Goal: Task Accomplishment & Management: Complete application form

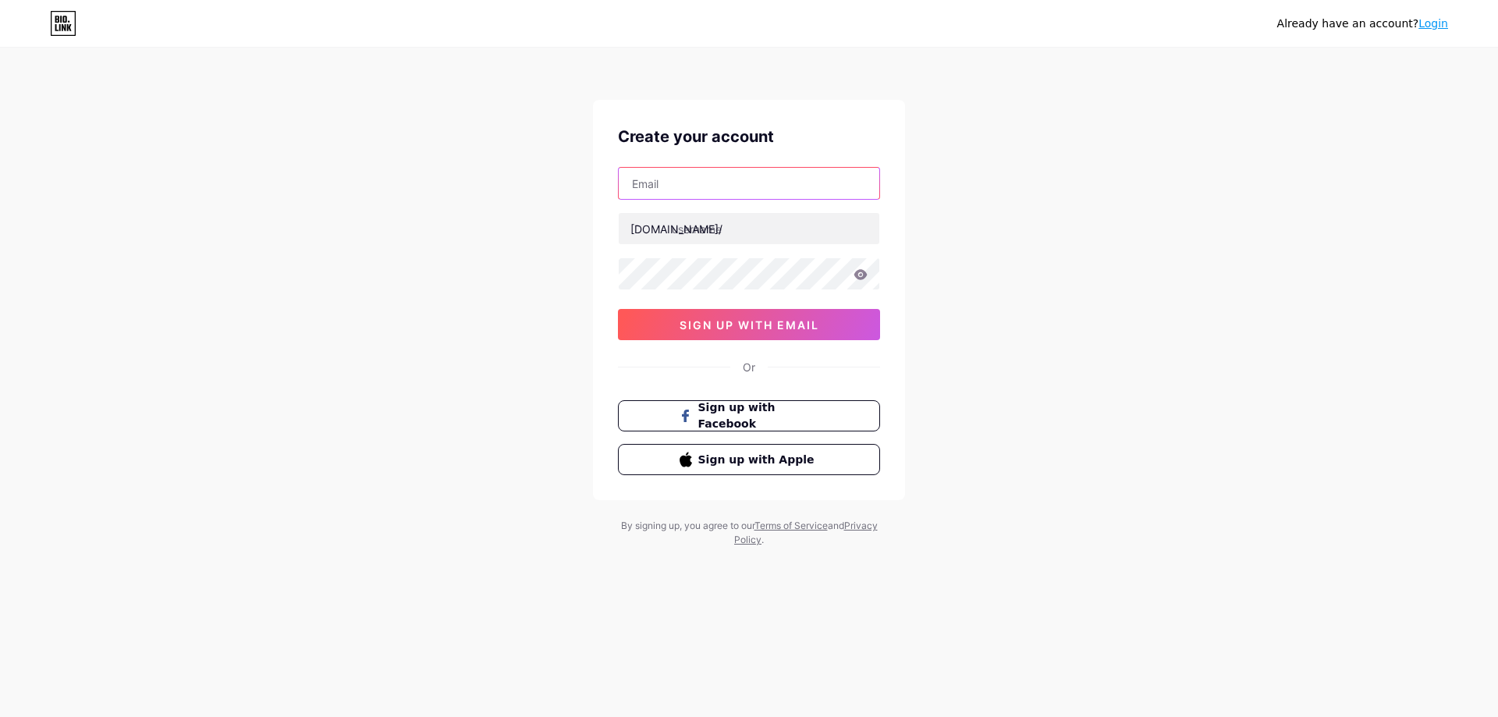
click at [708, 192] on input "text" at bounding box center [749, 183] width 261 height 31
paste input "[EMAIL_ADDRESS][DOMAIN_NAME]"
type input "[EMAIL_ADDRESS][DOMAIN_NAME]"
click at [775, 222] on input "text" at bounding box center [749, 228] width 261 height 31
type input "hadiahhayat"
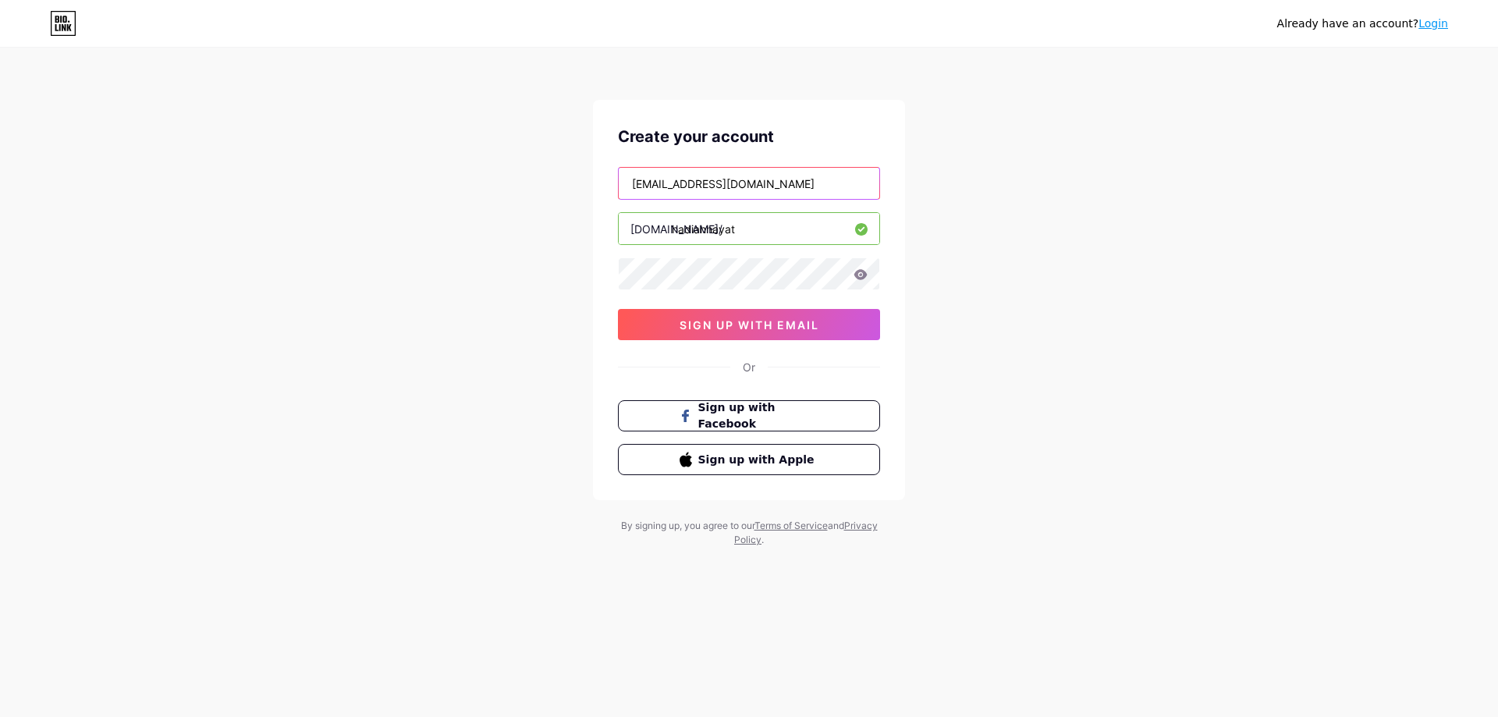
drag, startPoint x: 696, startPoint y: 184, endPoint x: 595, endPoint y: 180, distance: 101.5
click at [595, 180] on div "Create your account smhayatadm@gmail.com bio.link/ hadiahhayat 0cAFcWeA4e0IoGf6…" at bounding box center [749, 300] width 312 height 400
click at [856, 278] on icon at bounding box center [861, 274] width 14 height 11
click at [861, 275] on icon at bounding box center [860, 274] width 13 height 10
click at [788, 336] on button "sign up with email" at bounding box center [749, 324] width 262 height 31
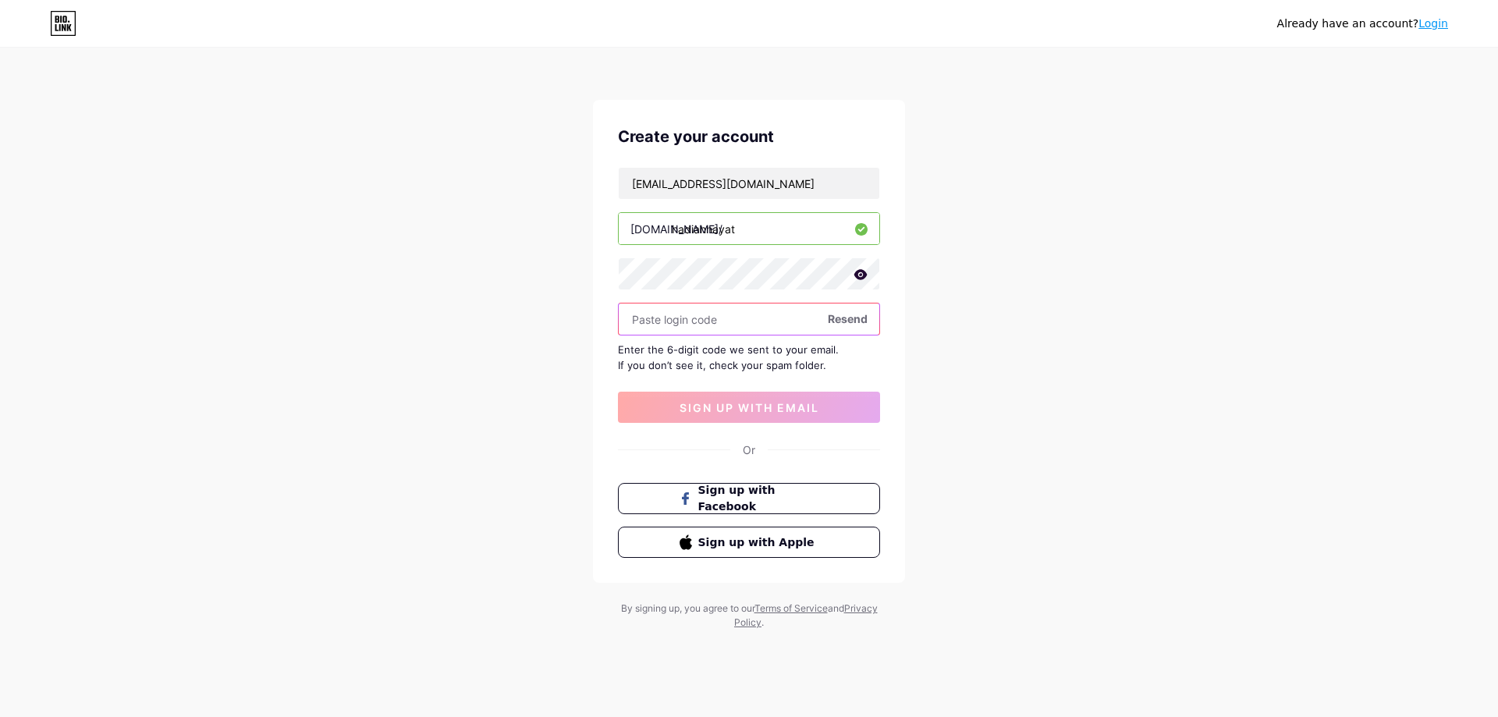
click at [764, 318] on input "text" at bounding box center [749, 319] width 261 height 31
click at [757, 328] on input "text" at bounding box center [749, 319] width 261 height 31
paste input "902346"
type input "902346"
click at [809, 413] on span "sign up with email" at bounding box center [750, 407] width 140 height 13
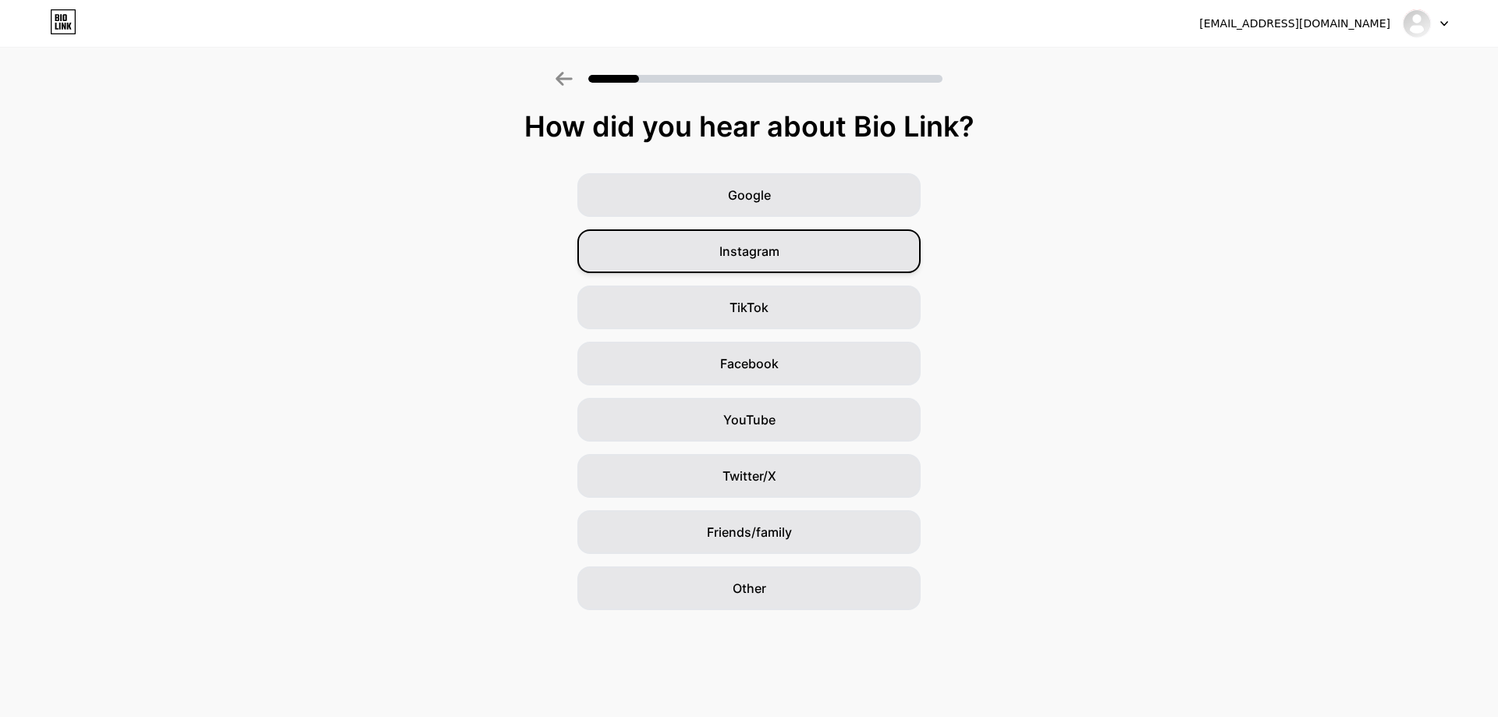
click at [819, 243] on div "Instagram" at bounding box center [748, 251] width 343 height 44
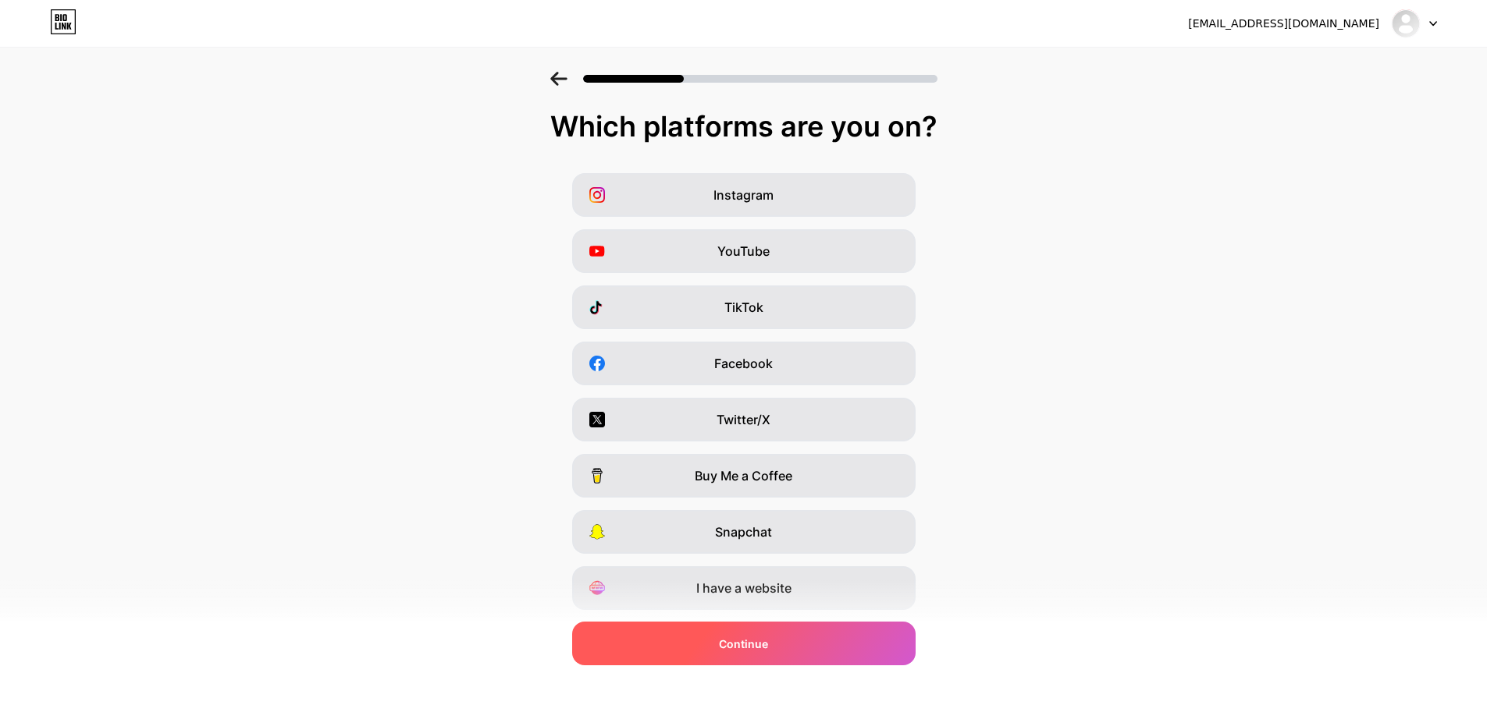
click at [803, 643] on div "Continue" at bounding box center [743, 644] width 343 height 44
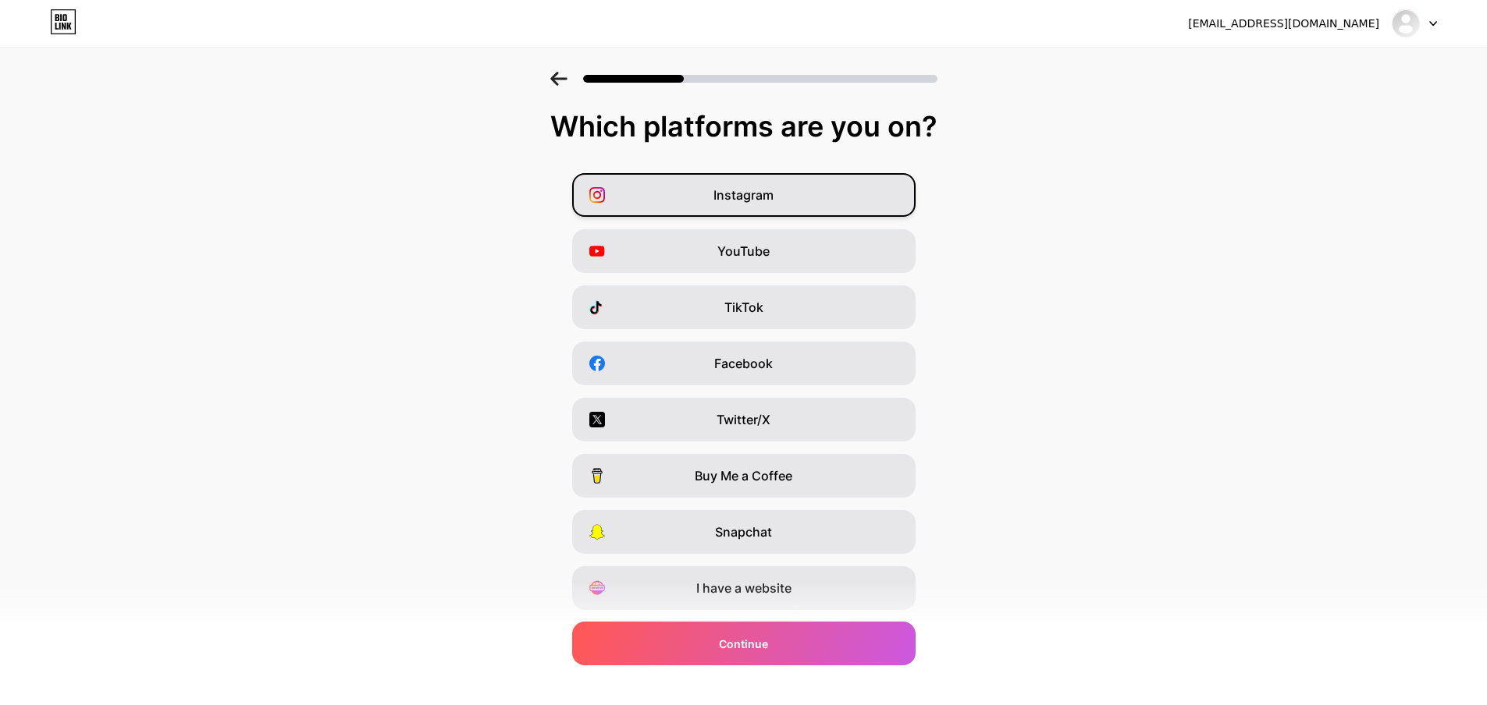
click at [843, 185] on div "Instagram" at bounding box center [743, 195] width 343 height 44
click at [827, 311] on div "TikTok" at bounding box center [743, 308] width 343 height 44
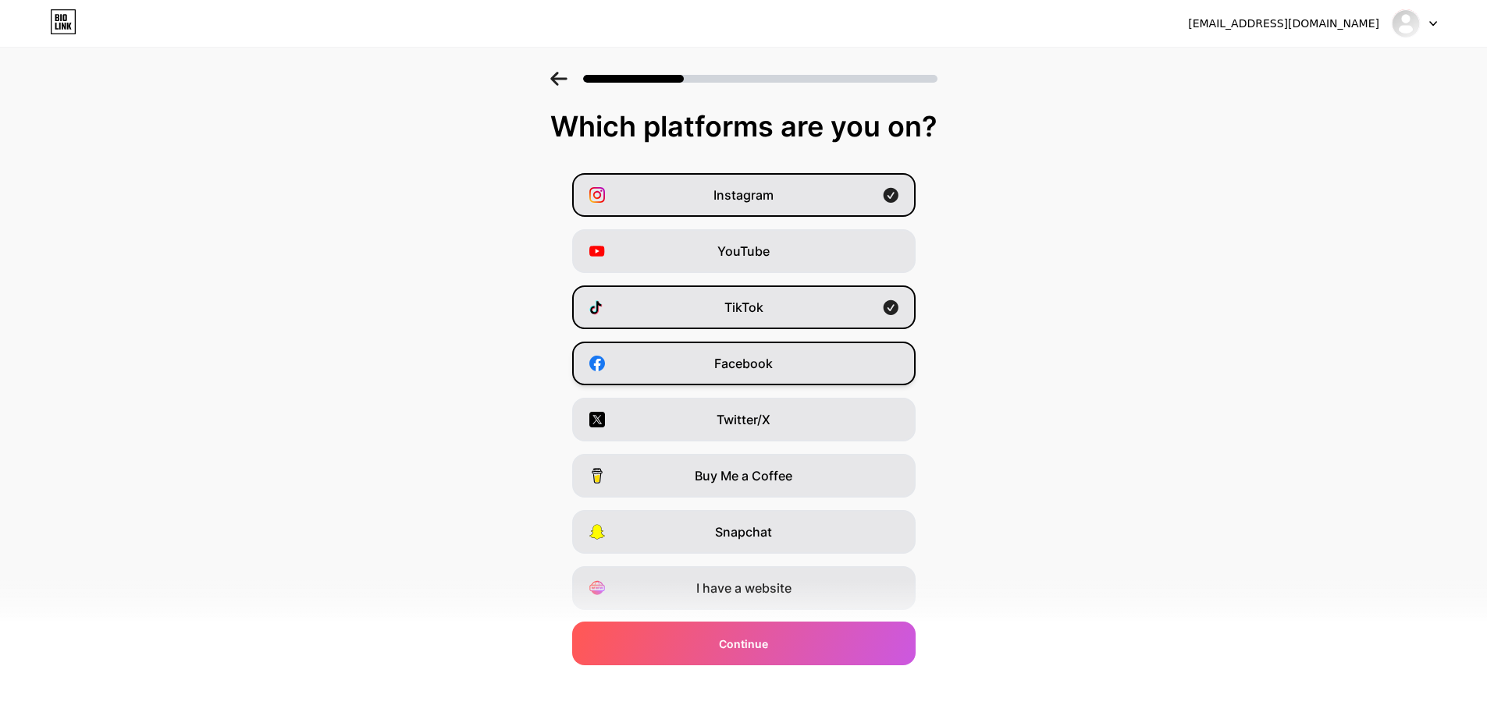
click at [822, 369] on div "Facebook" at bounding box center [743, 364] width 343 height 44
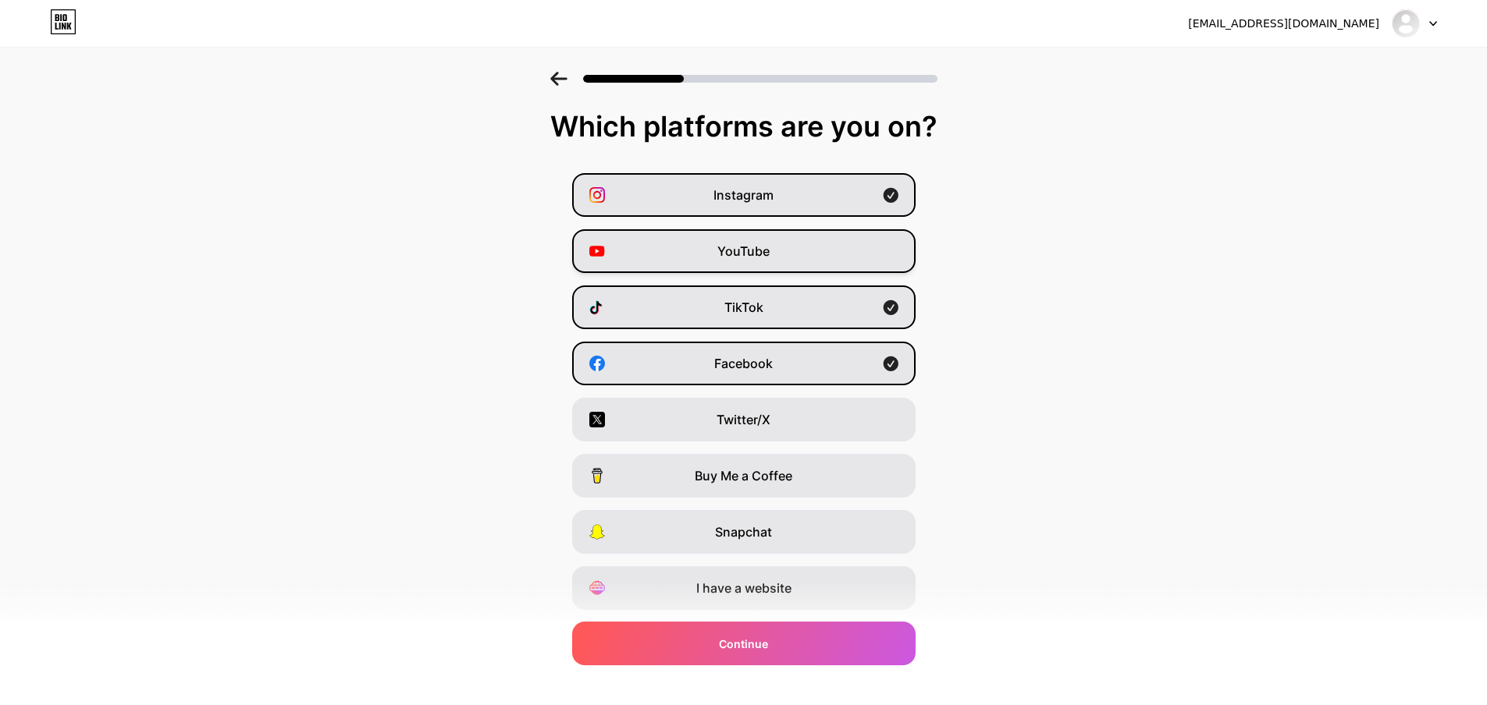
click at [839, 259] on div "YouTube" at bounding box center [743, 251] width 343 height 44
click at [839, 260] on div "YouTube" at bounding box center [743, 251] width 343 height 44
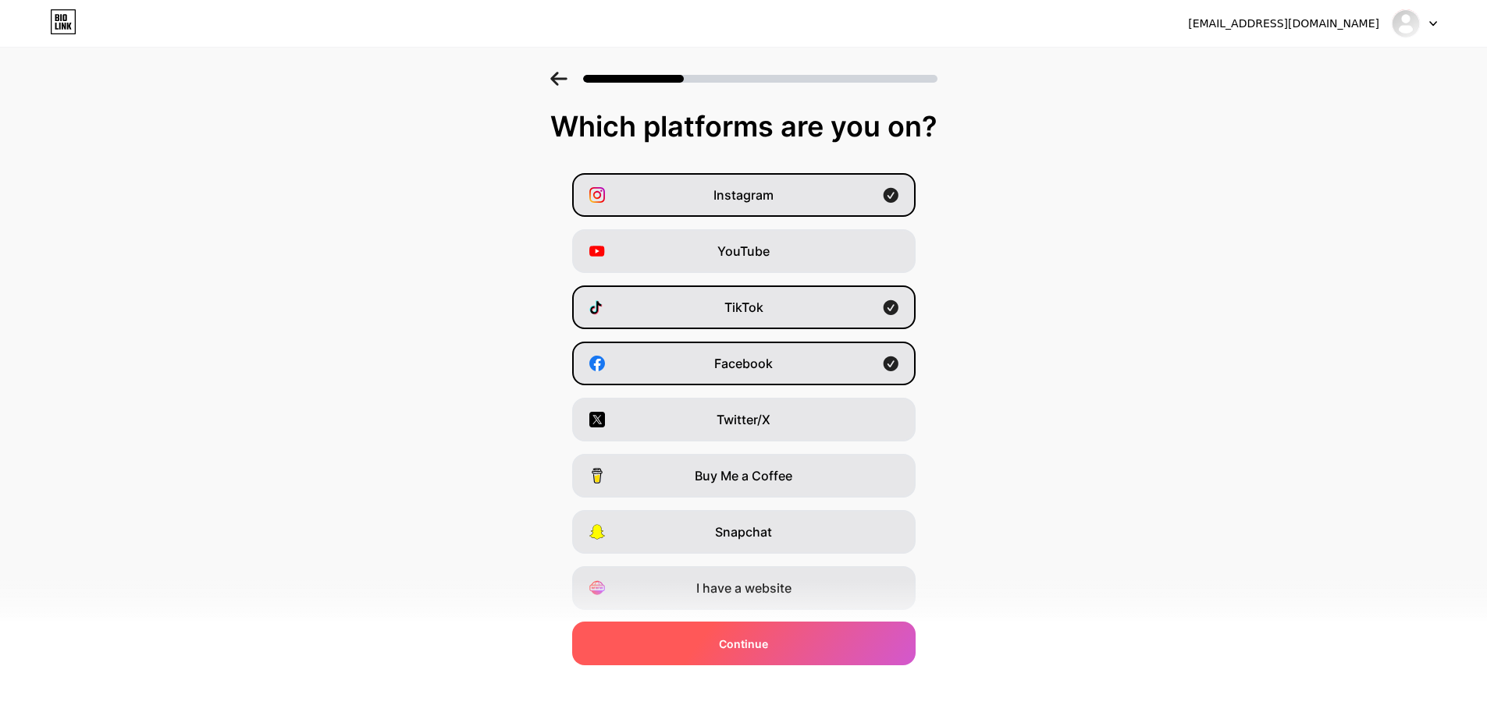
click at [846, 641] on div "Continue" at bounding box center [743, 644] width 343 height 44
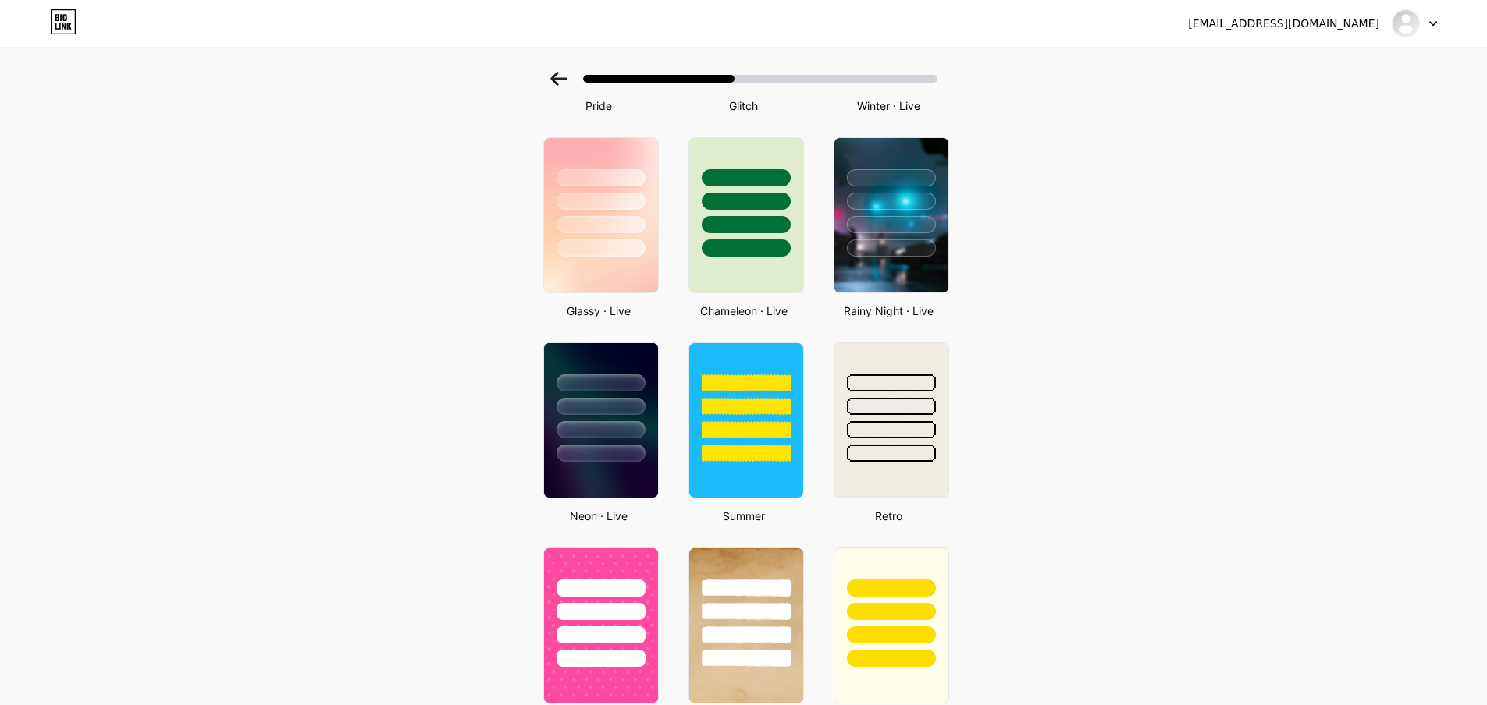
scroll to position [373, 0]
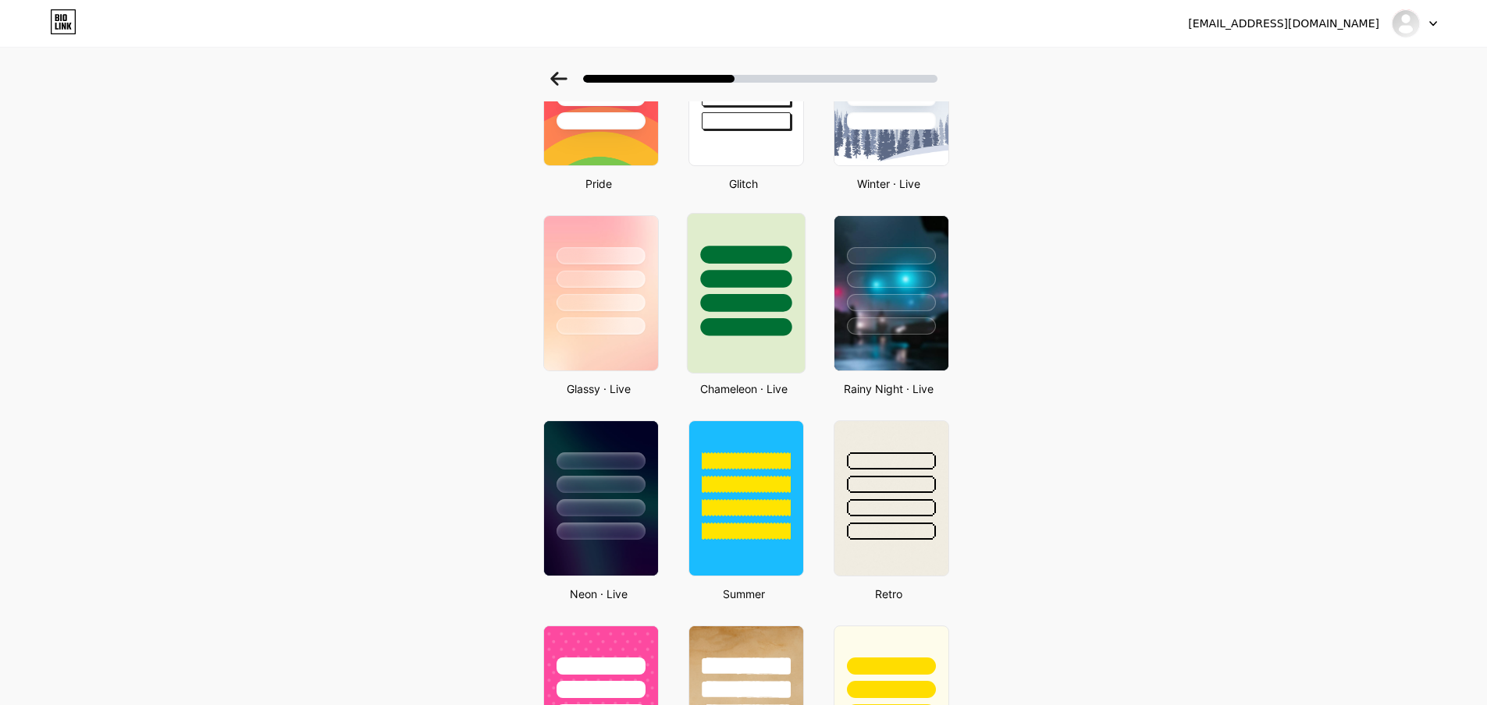
click at [737, 291] on div at bounding box center [745, 275] width 117 height 123
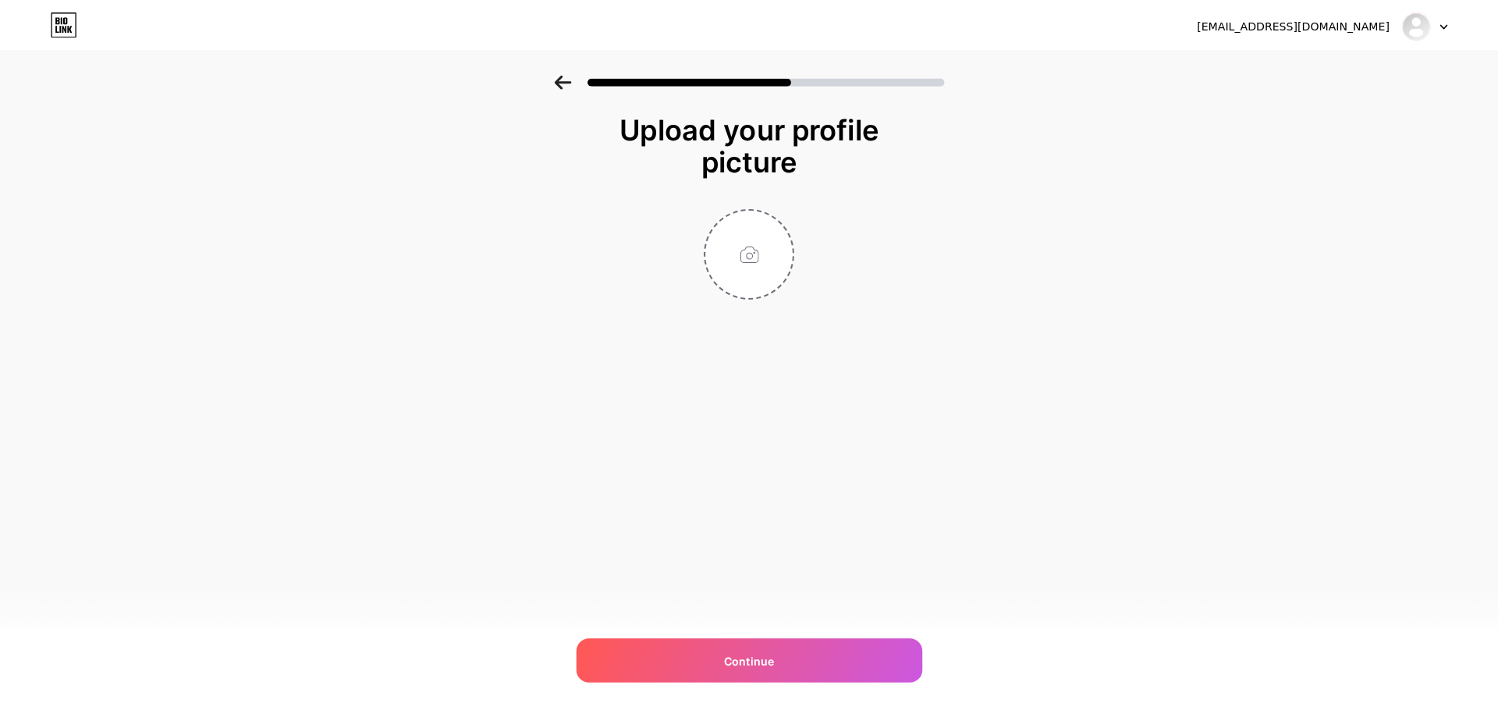
scroll to position [0, 0]
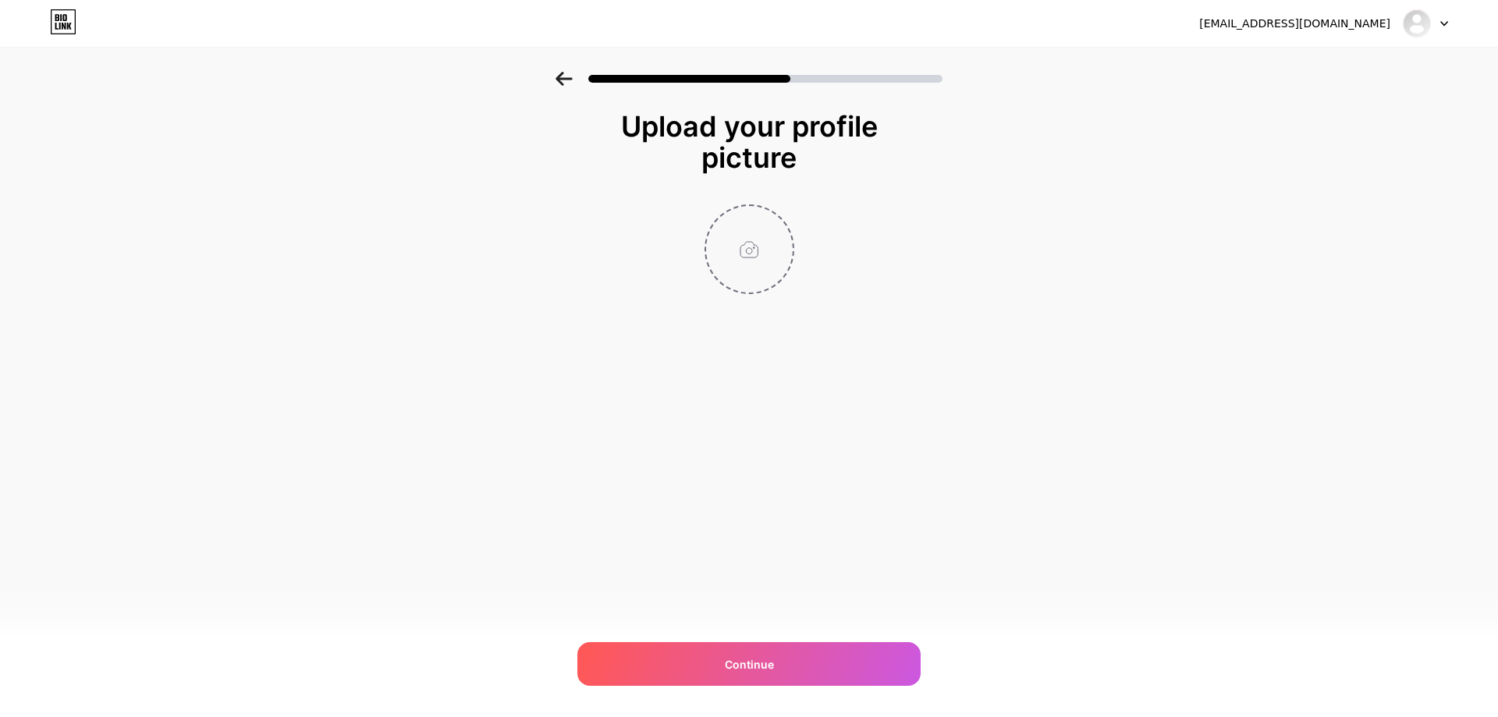
click at [759, 256] on input "file" at bounding box center [749, 249] width 87 height 87
type input "C:\fakepath\LOGOS HAYAT Trading and Consulting_01-04-04.jpg"
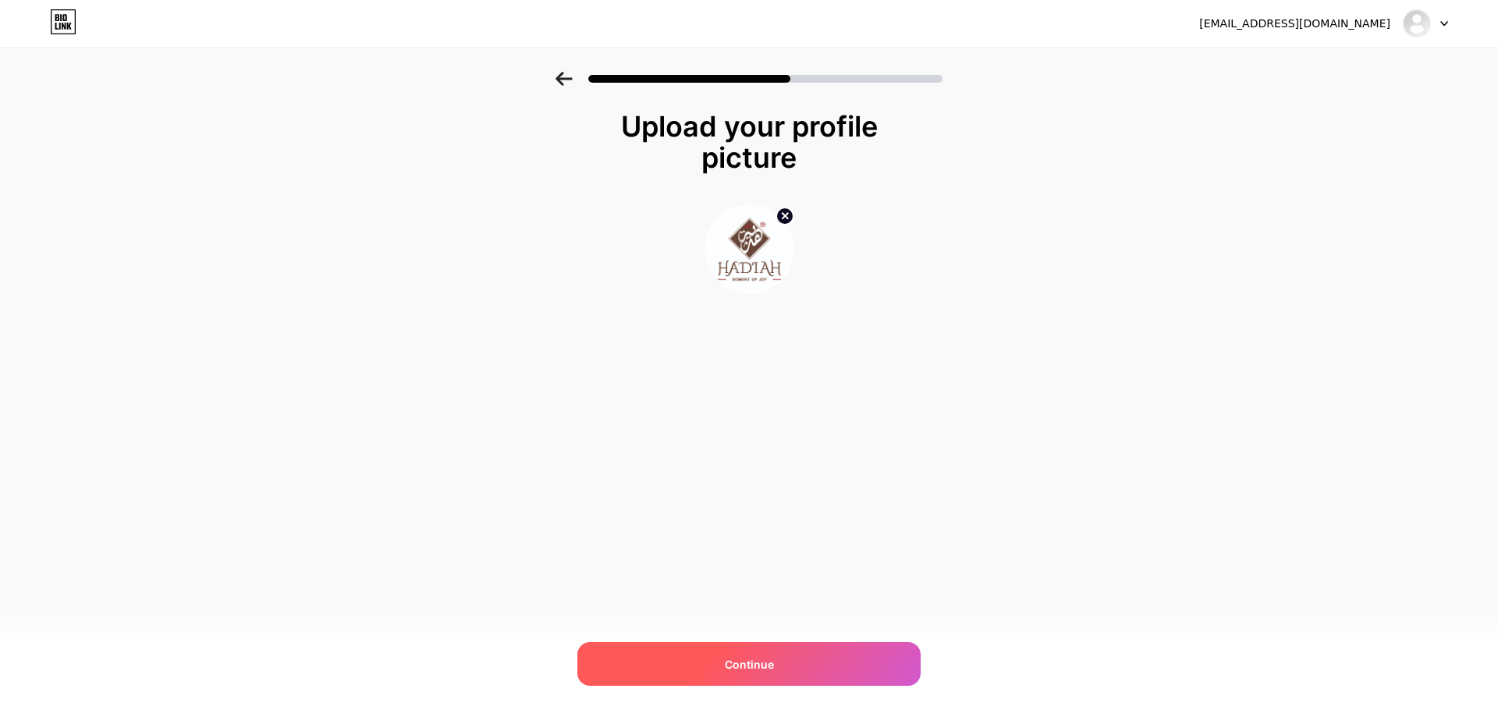
click at [776, 662] on div "Continue" at bounding box center [748, 664] width 343 height 44
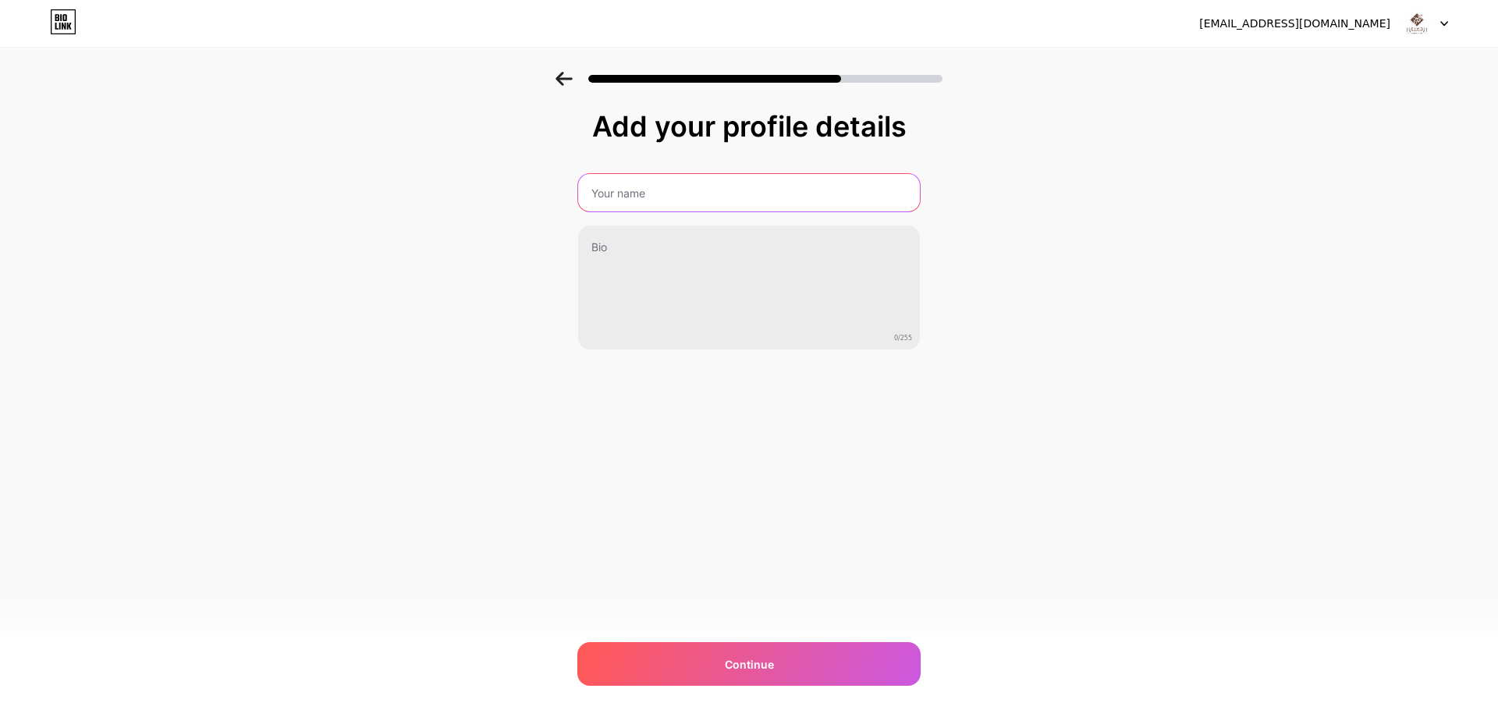
click at [718, 207] on input "text" at bounding box center [749, 192] width 342 height 37
type input "Hadiah Hayat"
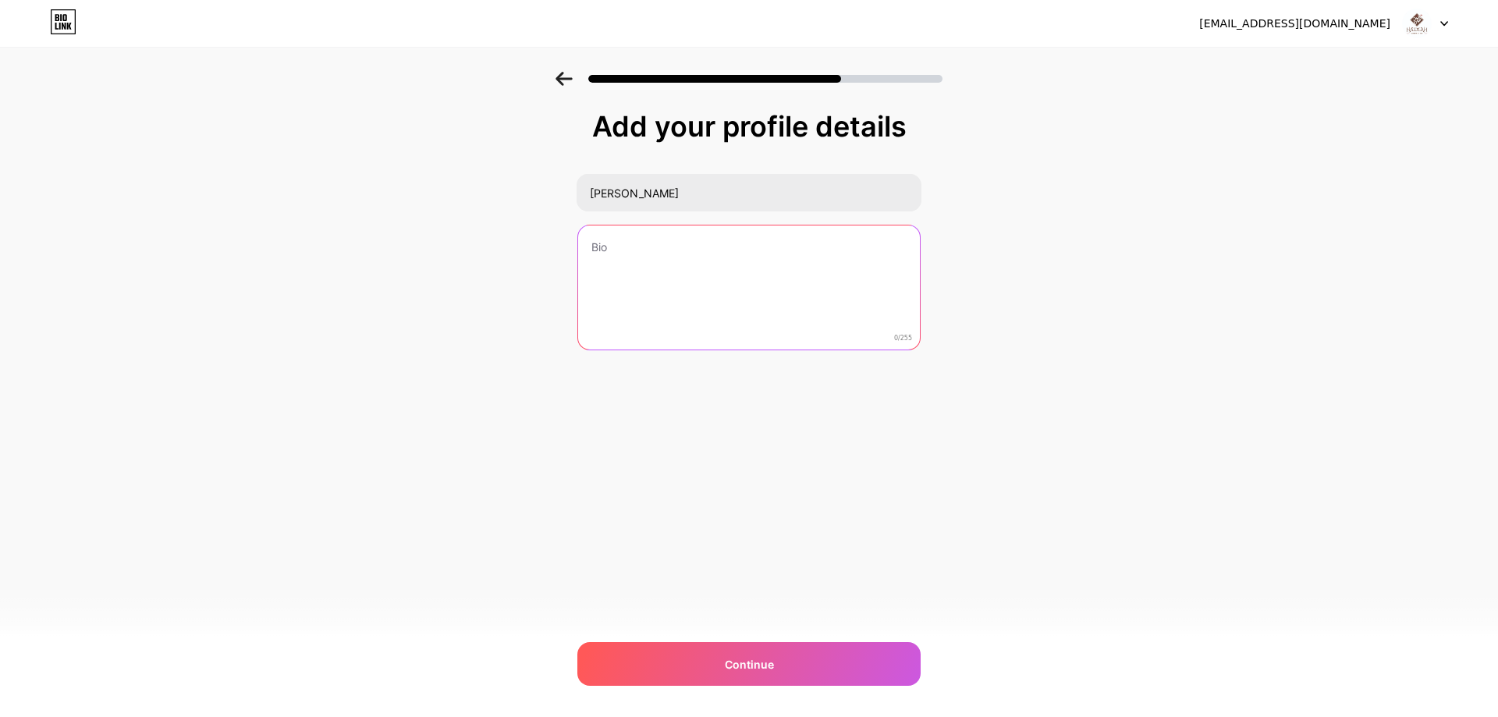
click at [724, 256] on textarea at bounding box center [749, 289] width 342 height 126
click at [692, 268] on textarea at bounding box center [749, 288] width 345 height 127
paste textarea "Hayat trading & consulting merupakan salah satu syarikat yang menjual makanan d…"
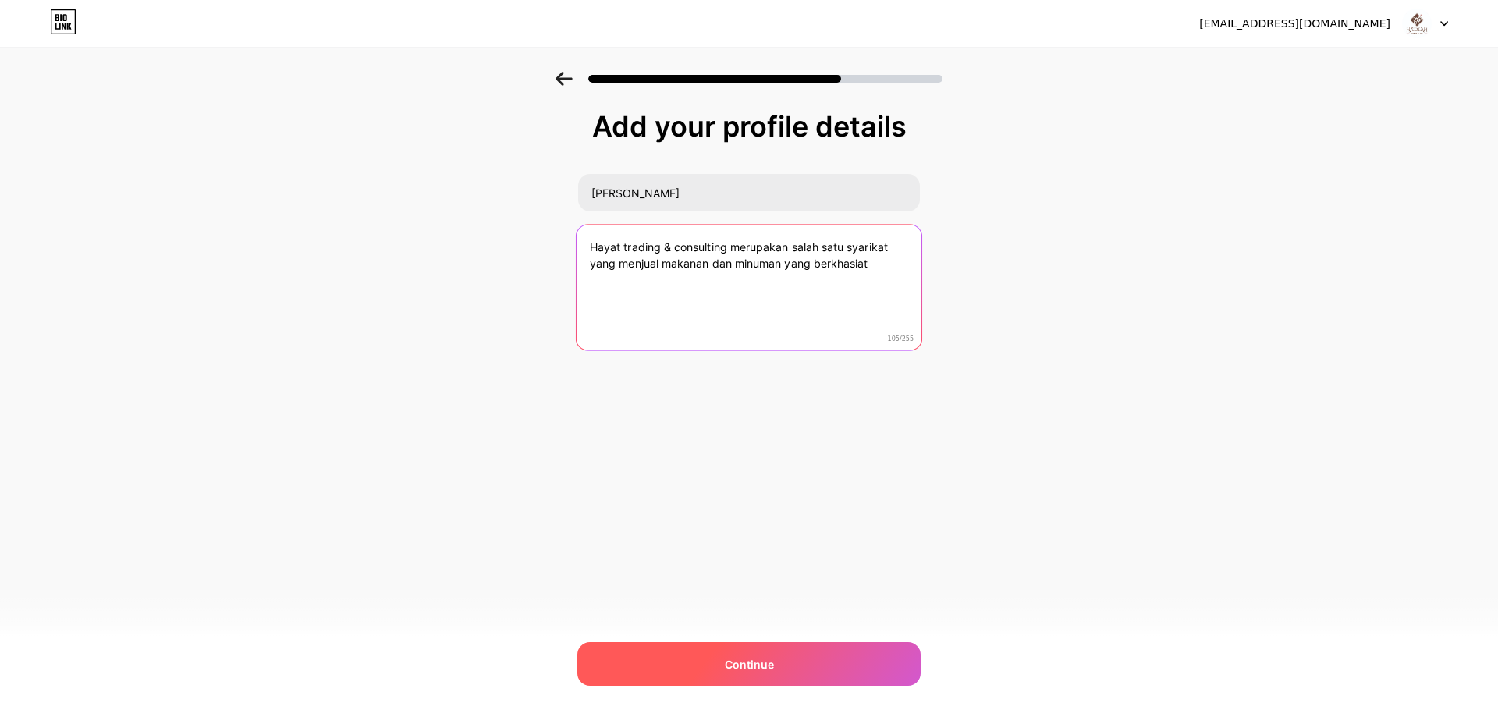
type textarea "Hayat trading & consulting merupakan salah satu syarikat yang menjual makanan d…"
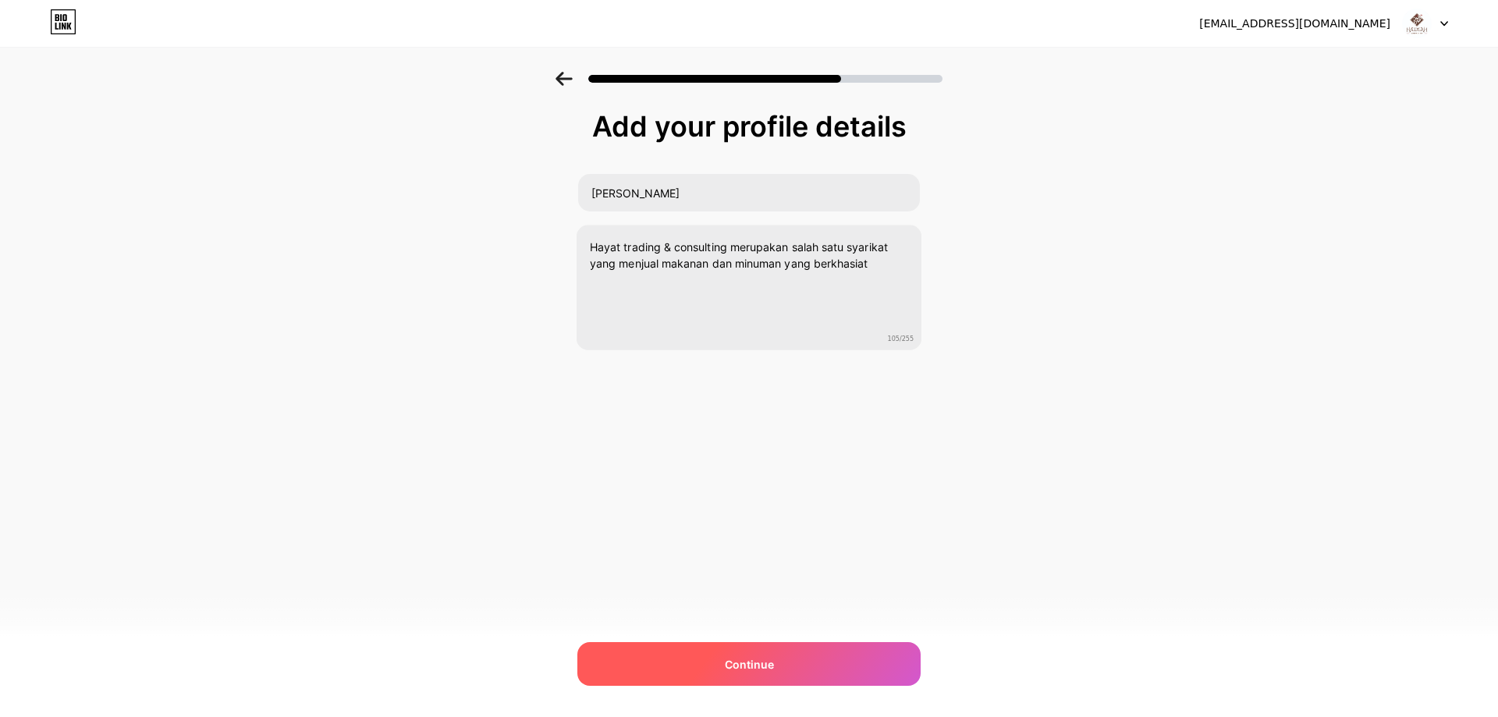
click at [812, 656] on div "Continue" at bounding box center [748, 664] width 343 height 44
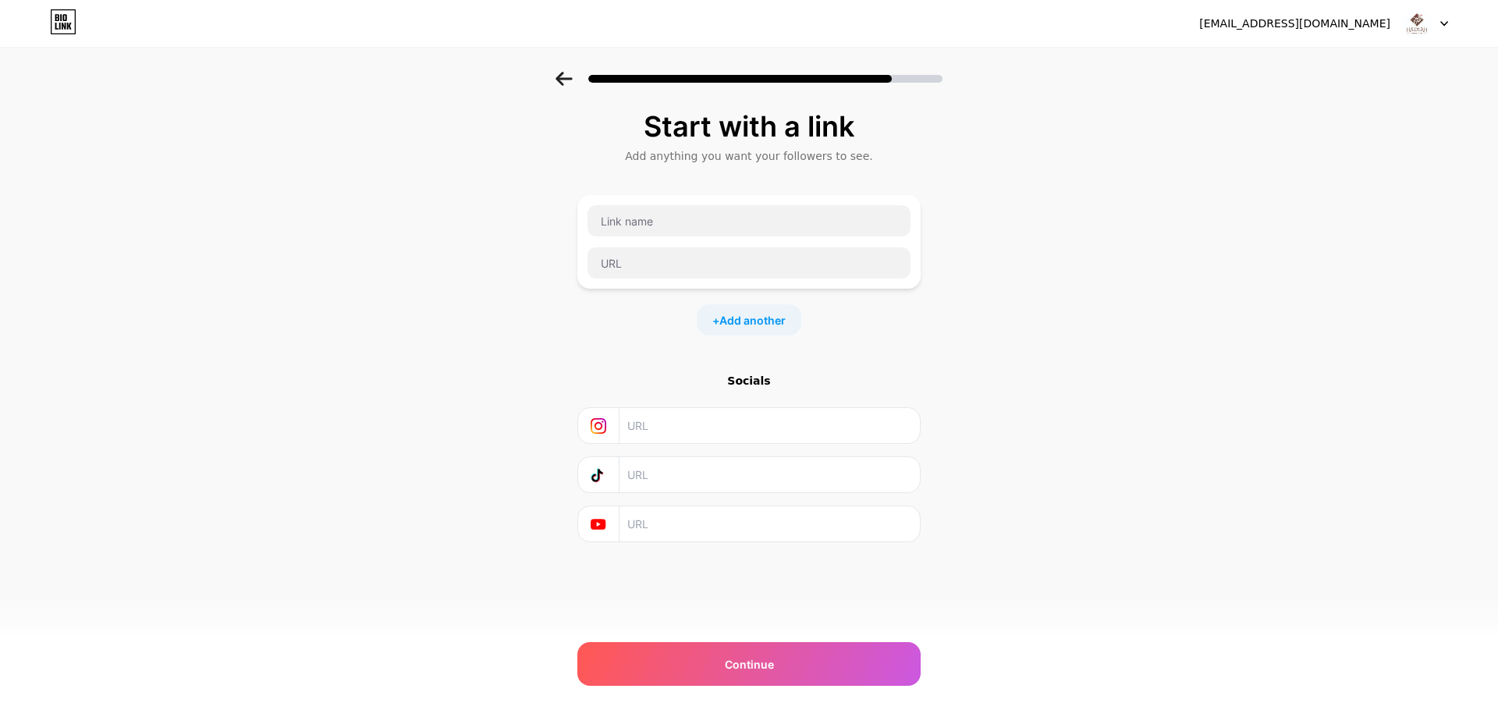
click at [567, 76] on icon at bounding box center [564, 79] width 17 height 14
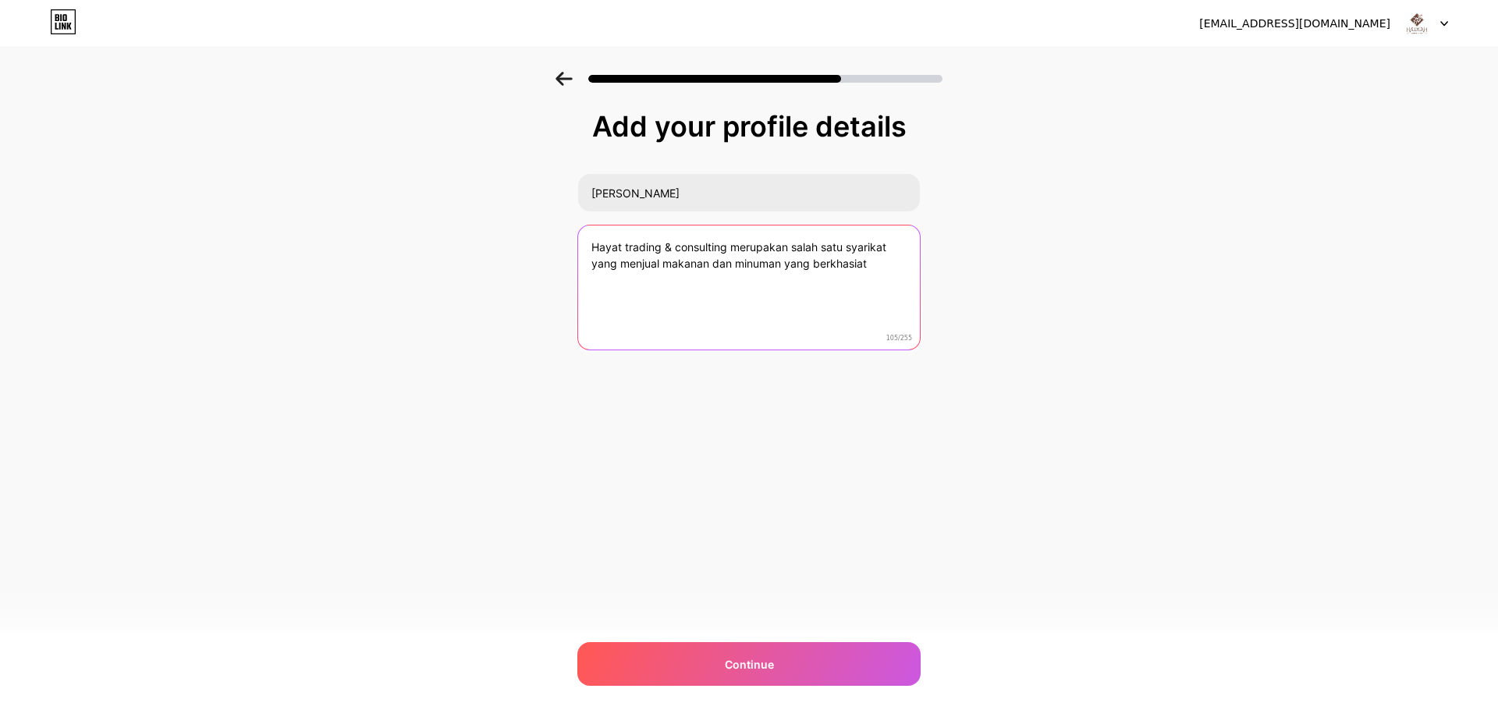
click at [624, 247] on textarea "Hayat trading & consulting merupakan salah satu syarikat yang menjual makanan d…" at bounding box center [749, 289] width 342 height 126
click at [896, 276] on textarea "Hayat Trading & Consulting merupakan salah satu syarikat yang menjual makanan d…" at bounding box center [749, 288] width 345 height 127
click at [684, 280] on textarea "Hayat Trading & Consulting merupakan salah satu syarikat yang menjual makanan d…" at bounding box center [749, 288] width 345 height 127
click at [844, 282] on textarea "Hayat Trading & Consulting merupakan salah satu syarikat yang menjual makanan d…" at bounding box center [749, 288] width 345 height 127
drag, startPoint x: 724, startPoint y: 303, endPoint x: 546, endPoint y: 234, distance: 190.7
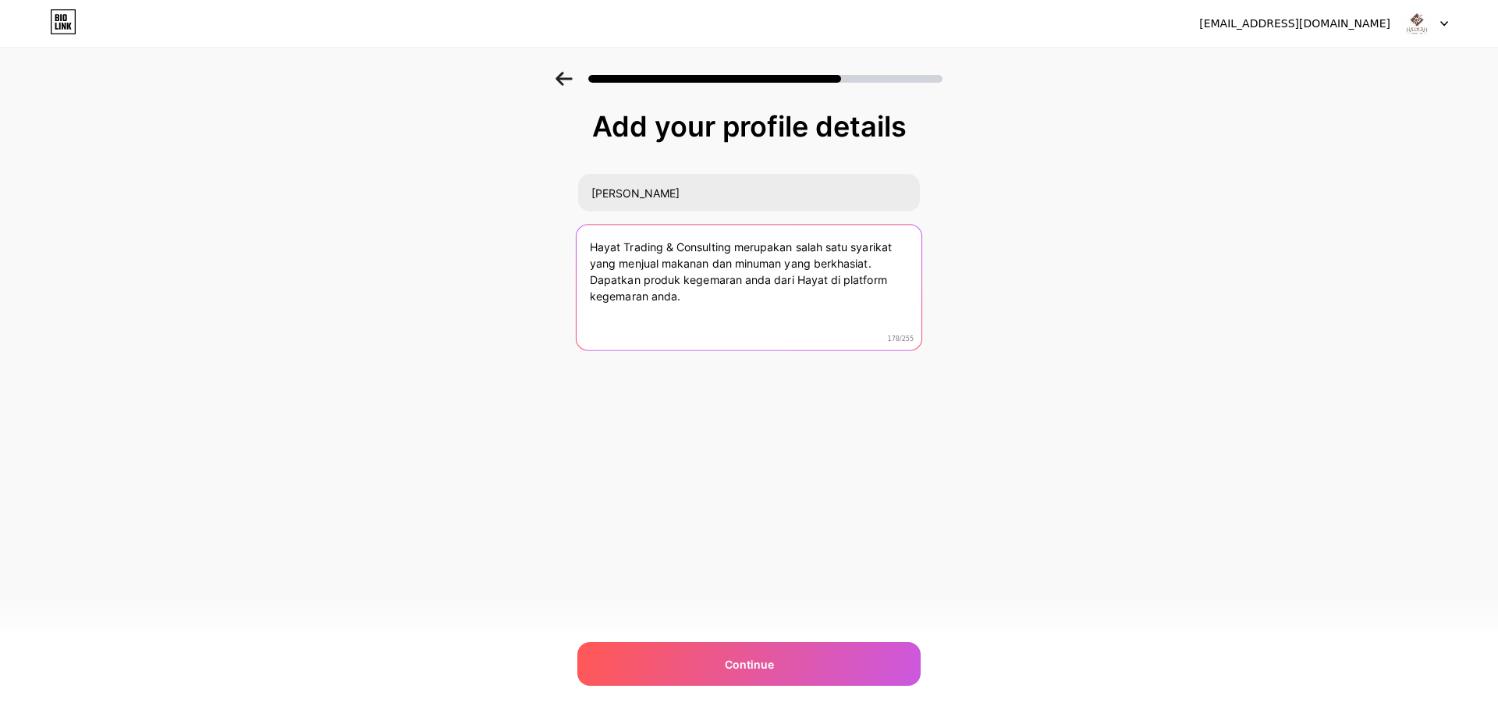
click at [546, 234] on div "Add your profile details Hadiah Hayat Hayat Trading & Consulting merupakan sala…" at bounding box center [749, 250] width 1498 height 357
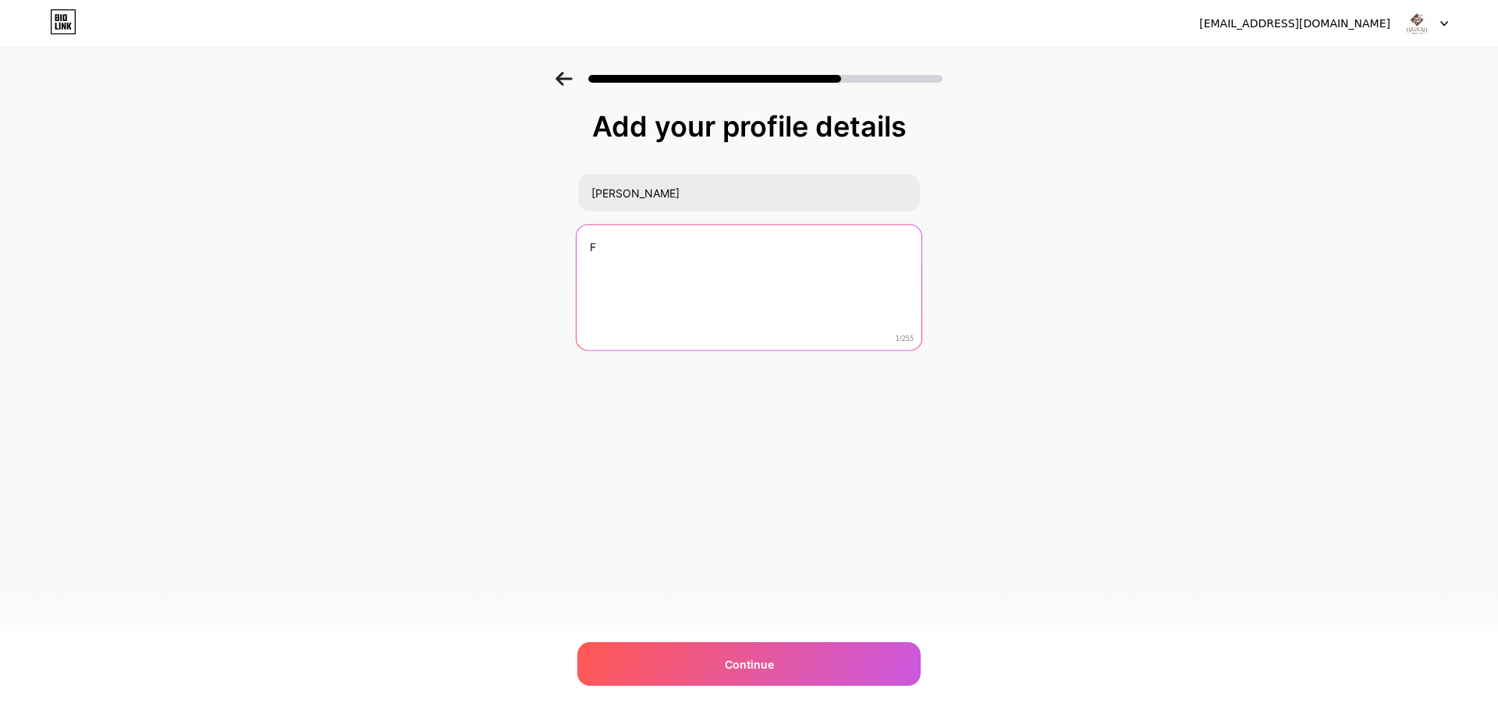
click at [673, 268] on textarea "F" at bounding box center [749, 288] width 345 height 127
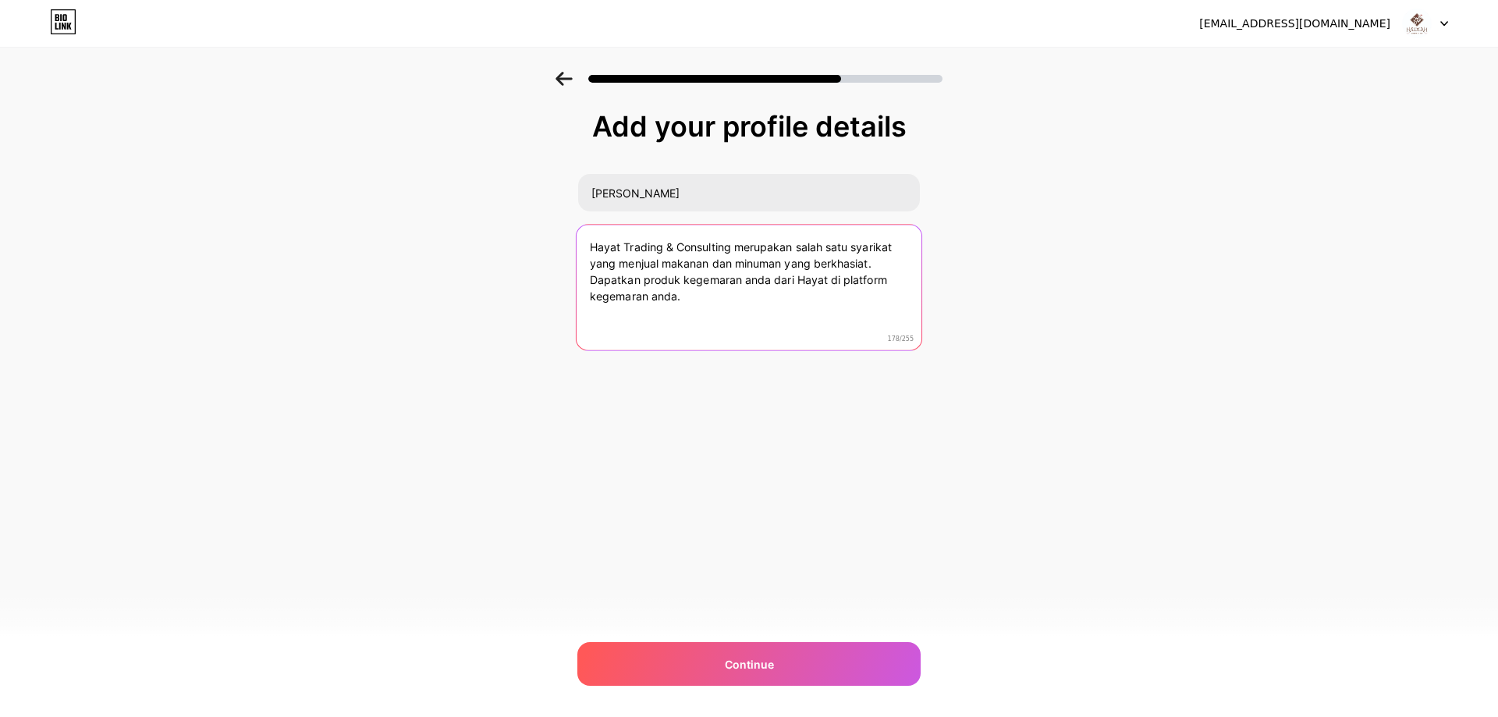
paste textarea "nyediakan pilihan makanan dan minuman berkhasiat untuk anda yang mementingkan k…"
click at [752, 283] on textarea "Hayat Trading & Consulting menyediakan pilihan makanan dan minuman berkhasiat u…" at bounding box center [749, 288] width 345 height 127
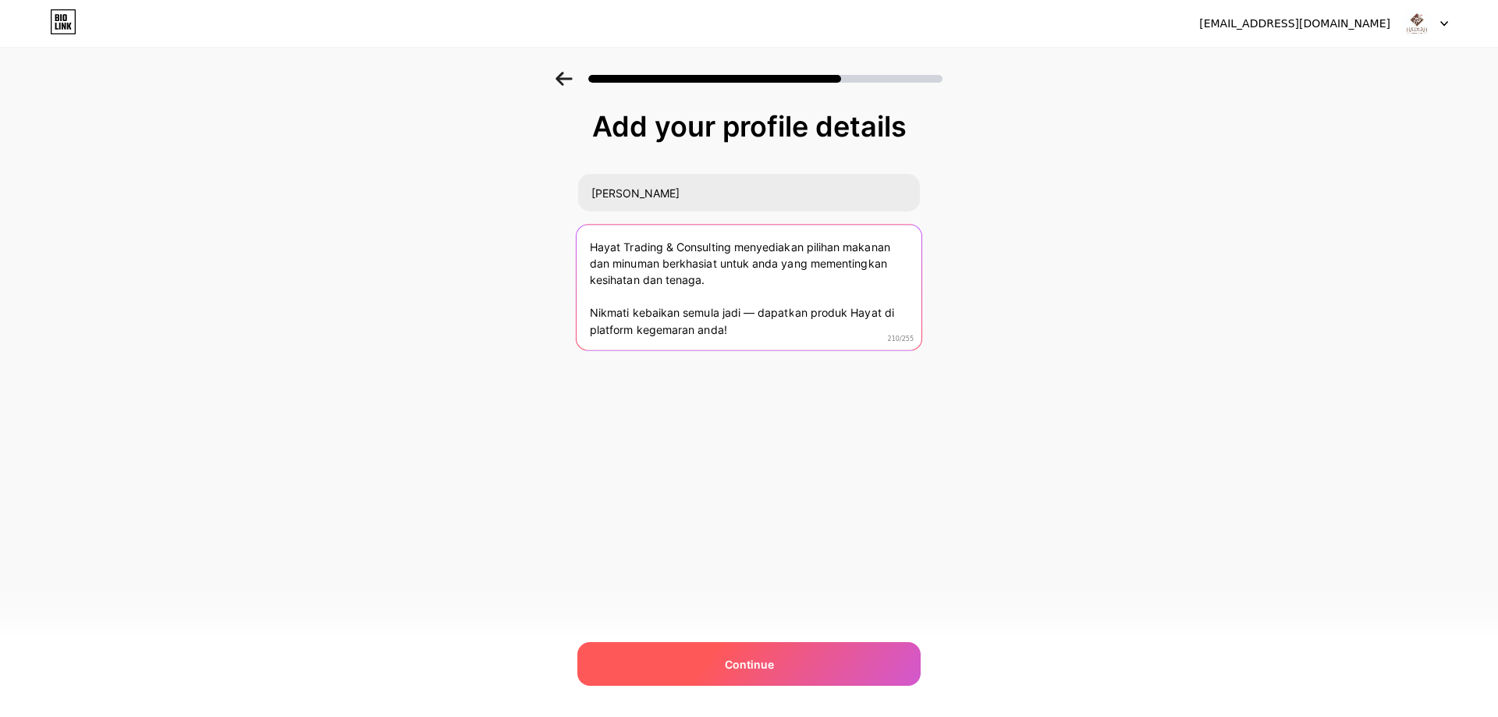
type textarea "Hayat Trading & Consulting menyediakan pilihan makanan dan minuman berkhasiat u…"
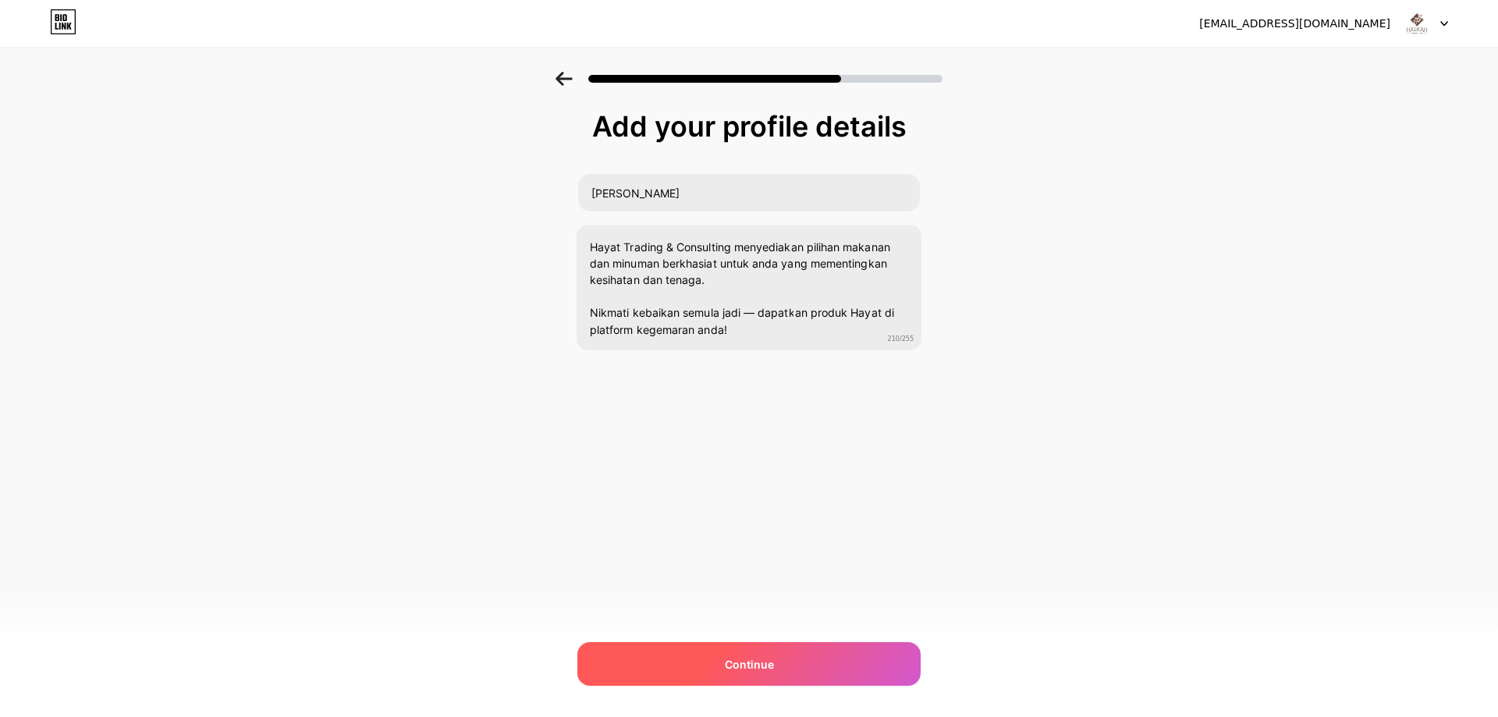
click at [732, 678] on div "Continue" at bounding box center [748, 664] width 343 height 44
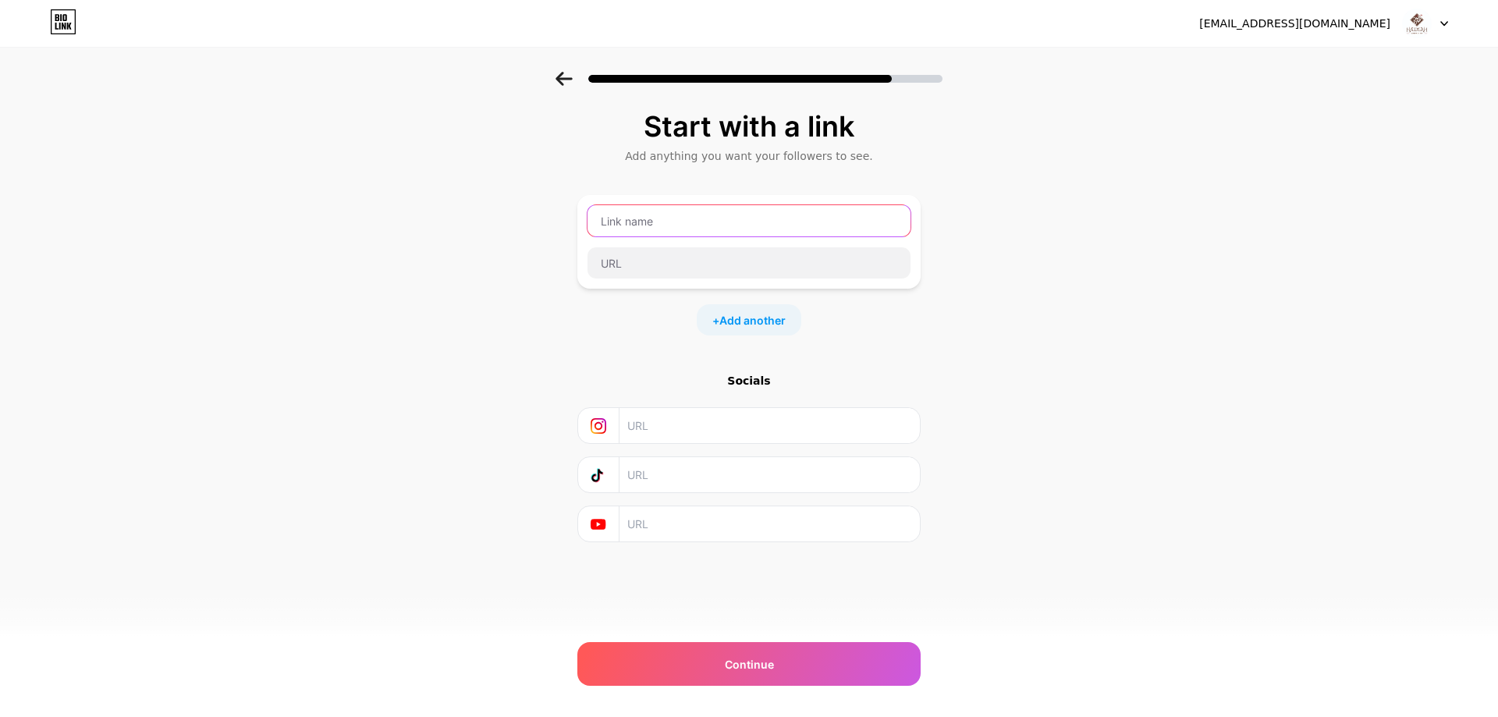
click at [726, 234] on input "text" at bounding box center [749, 220] width 323 height 31
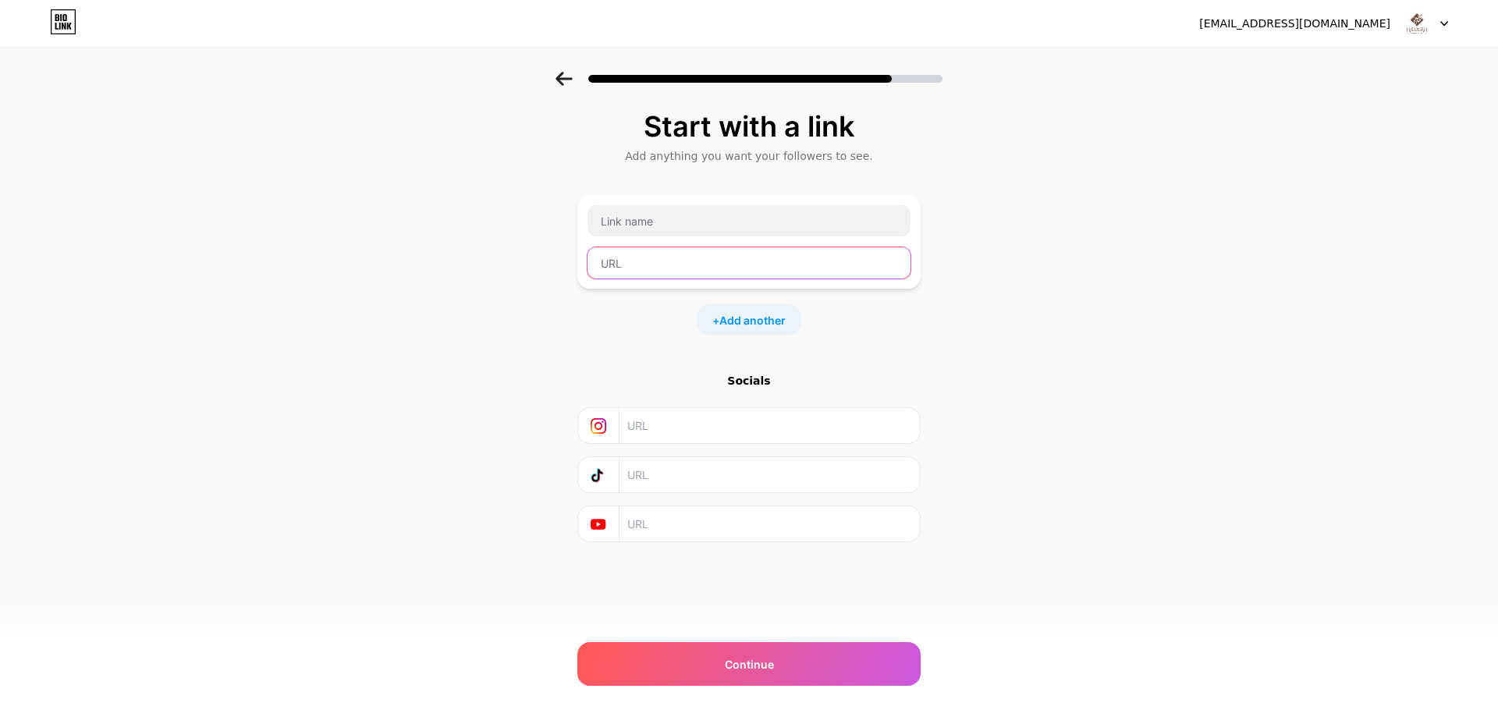
click at [705, 255] on input "text" at bounding box center [749, 262] width 323 height 31
paste input "https://hayat-my.com/?fbclid=PAZXh0bgNhZW0CMTEAAad4PSYj_eaCFqvw5_ZosJeHjx1caY4r…"
type input "https://hayat-my.com/?fbclid=PAZXh0bgNhZW0CMTEAAad4PSYj_eaCFqvw5_ZosJeHjx1caY4r…"
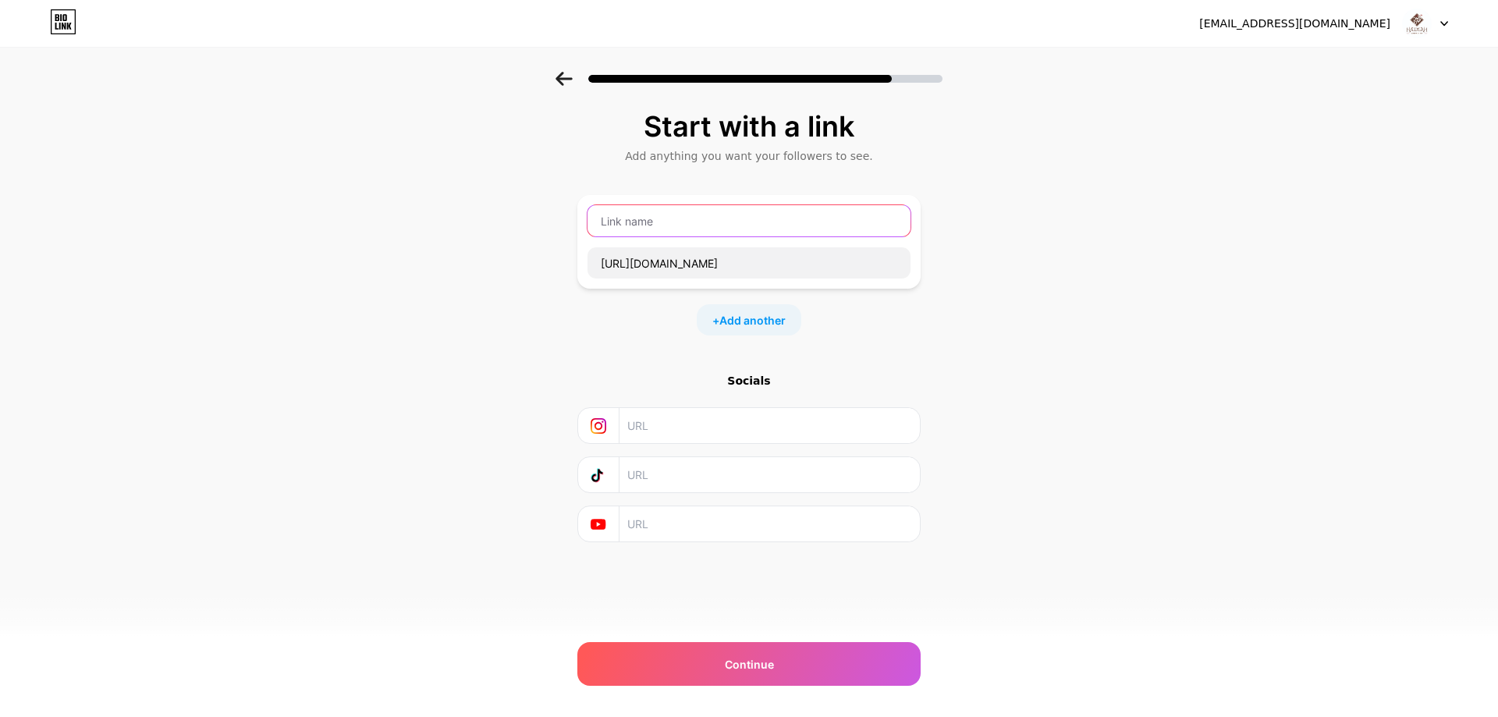
click at [691, 225] on input "text" at bounding box center [749, 220] width 323 height 31
click at [598, 218] on input "Hayat Trading & Consulting" at bounding box center [749, 220] width 323 height 31
type input "Official Hayat Trading & Consulting"
click at [598, 429] on icon at bounding box center [599, 425] width 8 height 8
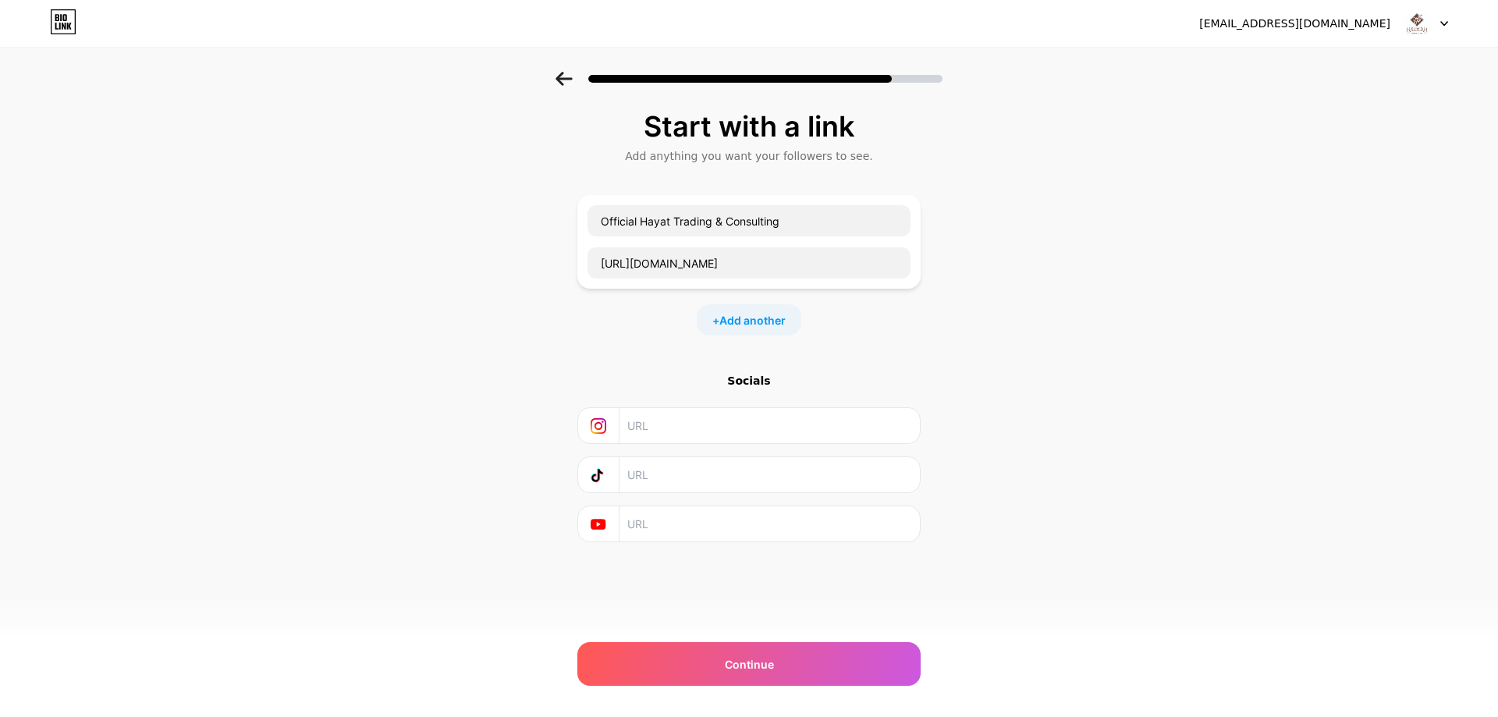
click at [664, 432] on input "text" at bounding box center [768, 425] width 283 height 35
click at [653, 427] on input "text" at bounding box center [768, 425] width 283 height 35
click at [750, 425] on input "text" at bounding box center [768, 425] width 283 height 35
paste input "https://www.instagram.com/hadiahhayat/"
type input "https://www.instagram.com/hadiahhayat/"
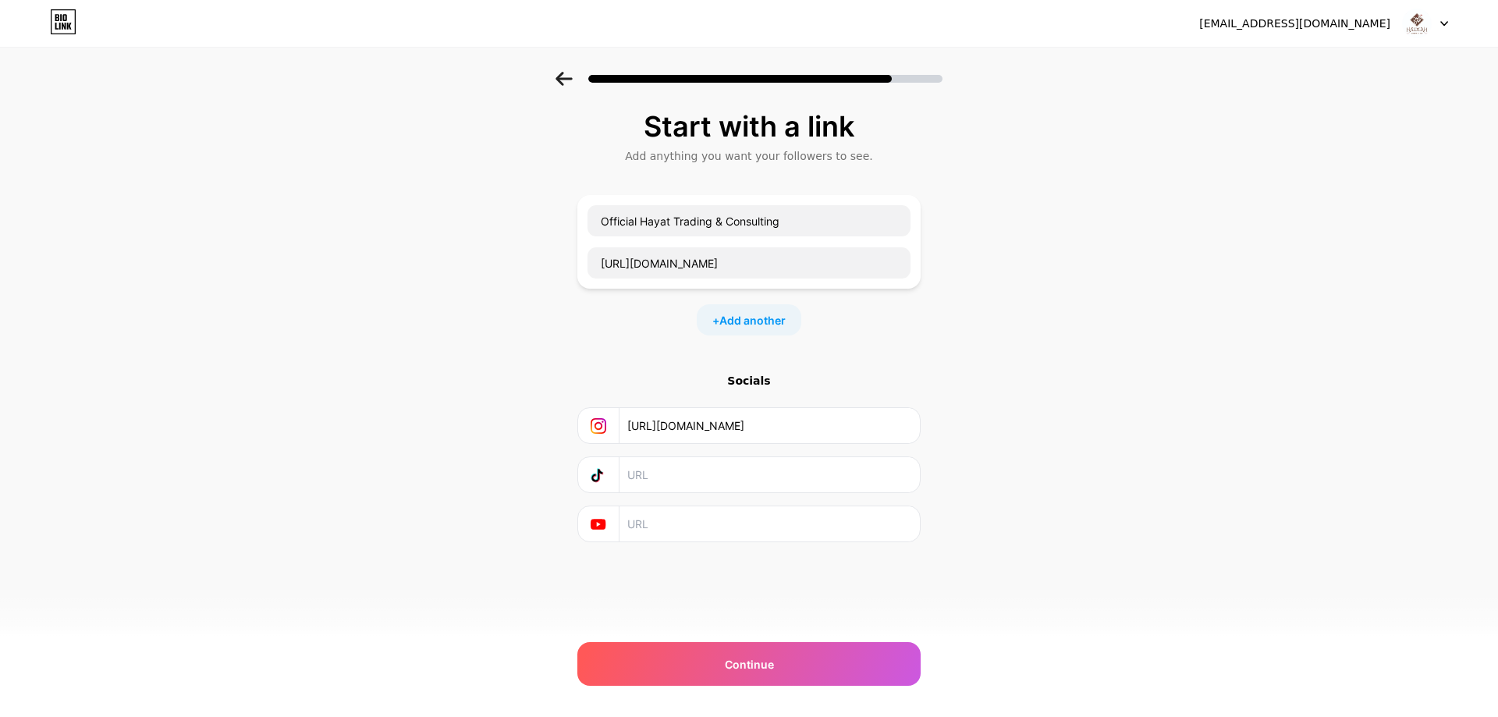
click at [755, 479] on input "text" at bounding box center [768, 474] width 283 height 35
click at [712, 480] on input "text" at bounding box center [768, 474] width 283 height 35
paste input "https://www.tiktok.com/foryou"
type input "https://www.tiktok.com/foryou"
click at [714, 524] on input "text" at bounding box center [768, 523] width 283 height 35
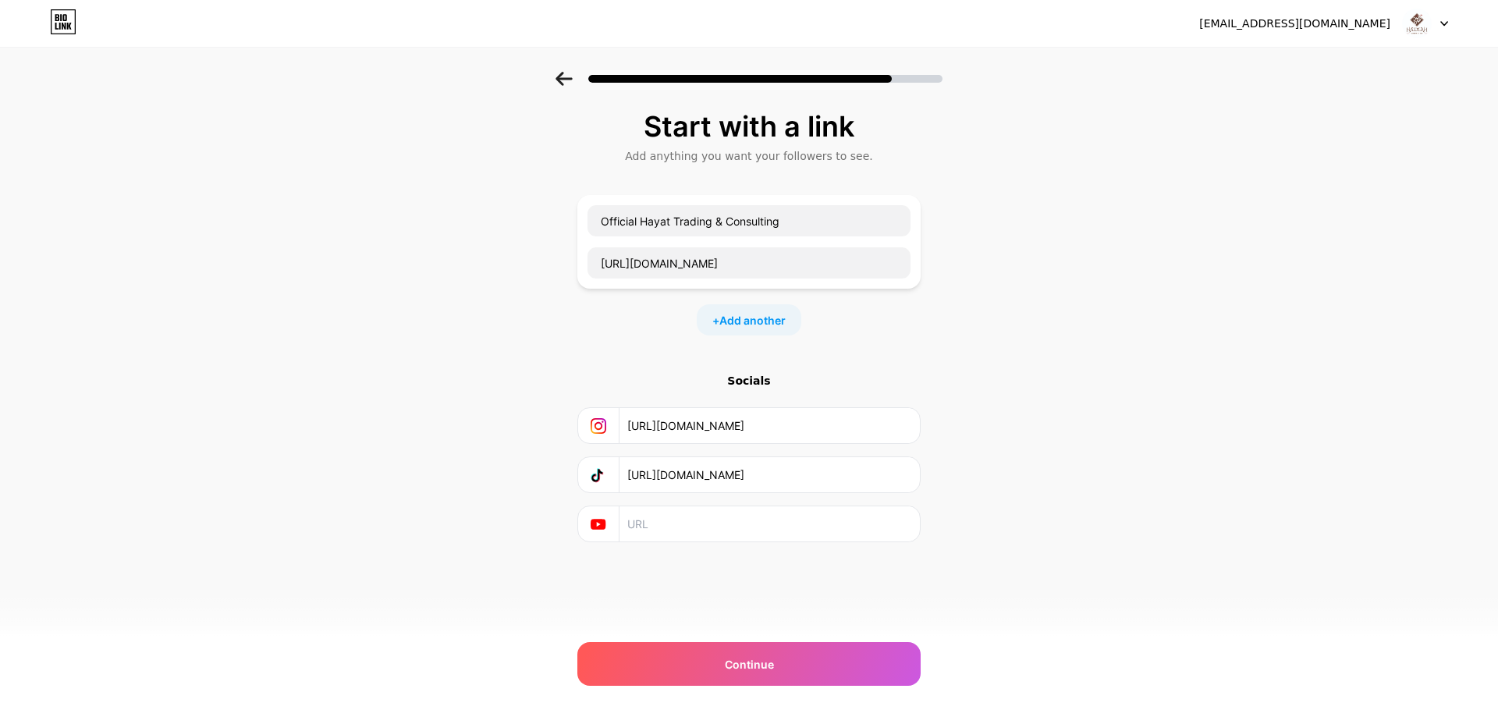
click at [713, 530] on input "text" at bounding box center [768, 523] width 283 height 35
paste input "https://www.youtube.com/@hadiah23"
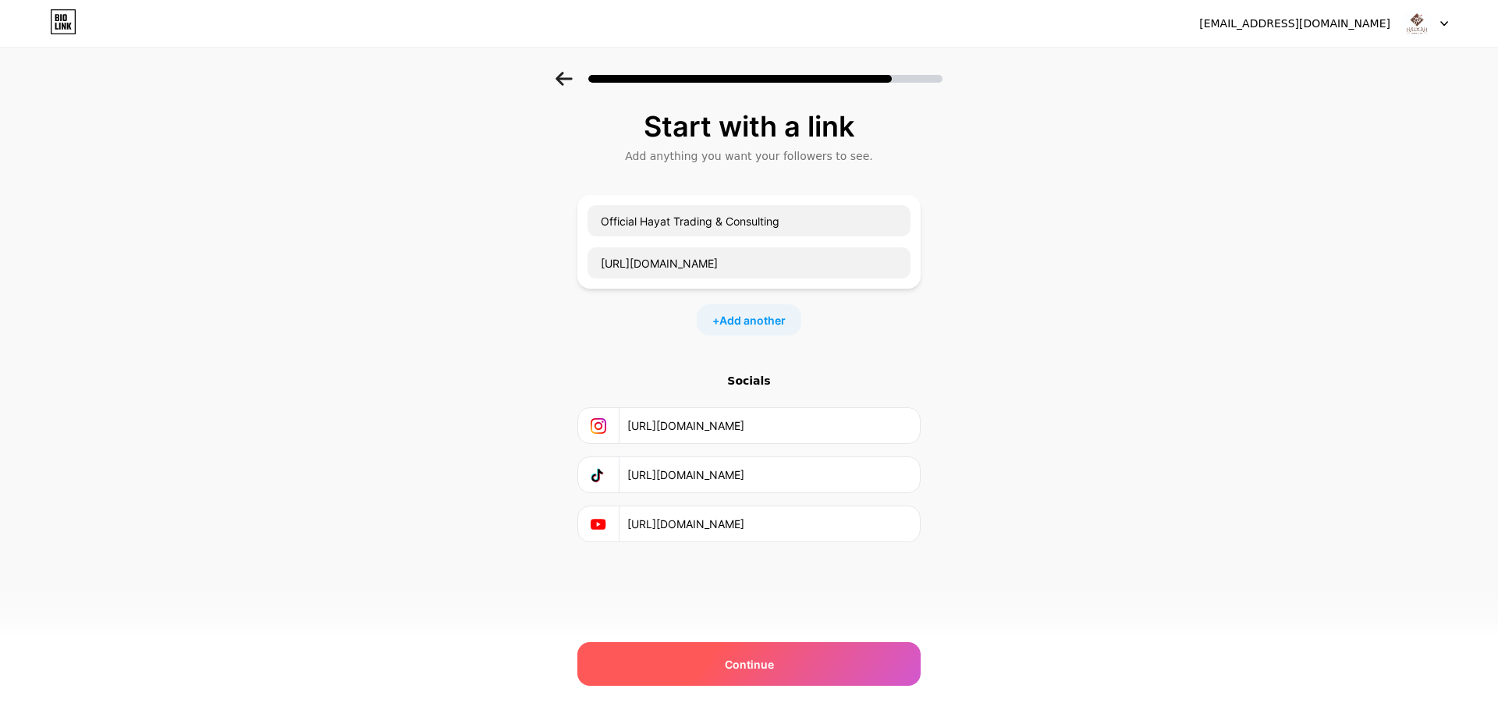
type input "https://www.youtube.com/@hadiah23"
click at [796, 659] on div "Continue" at bounding box center [748, 664] width 343 height 44
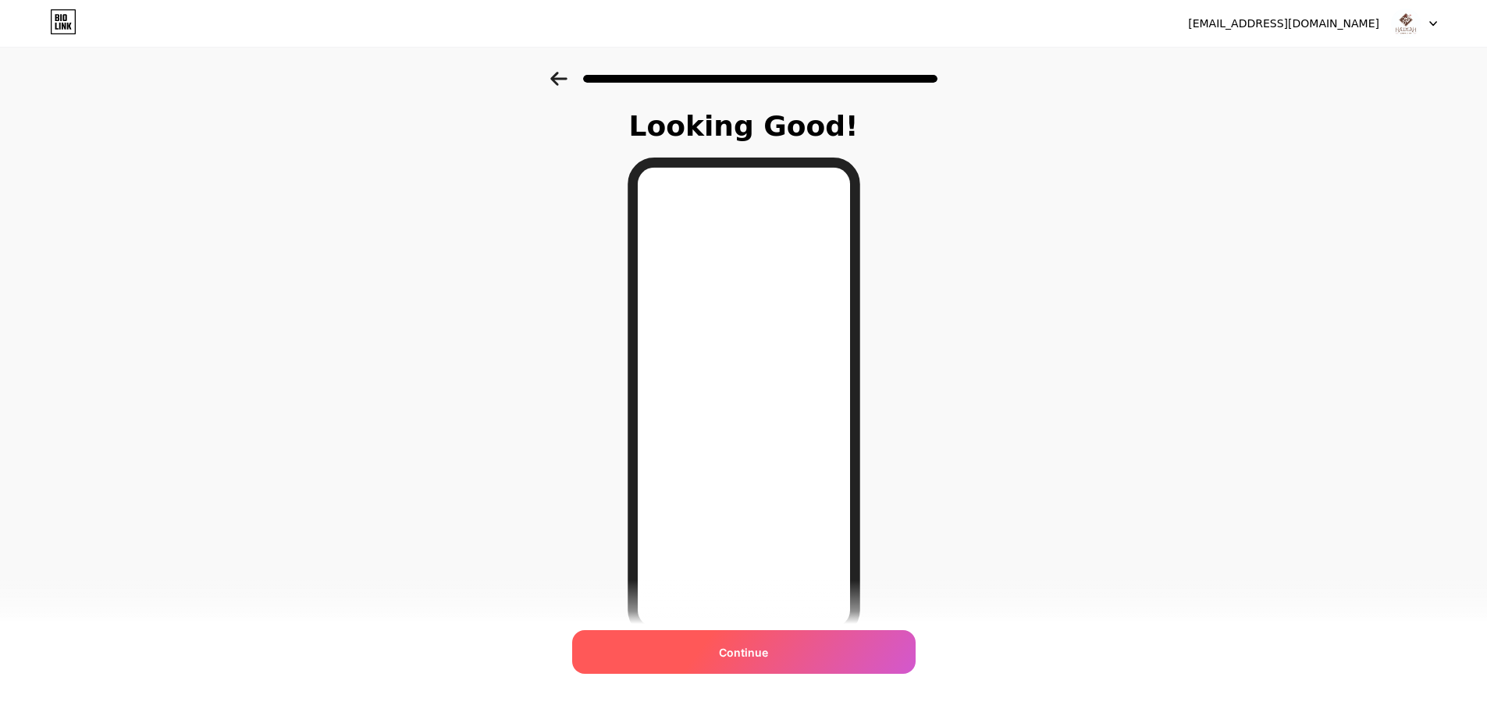
click at [764, 654] on span "Continue" at bounding box center [743, 653] width 49 height 16
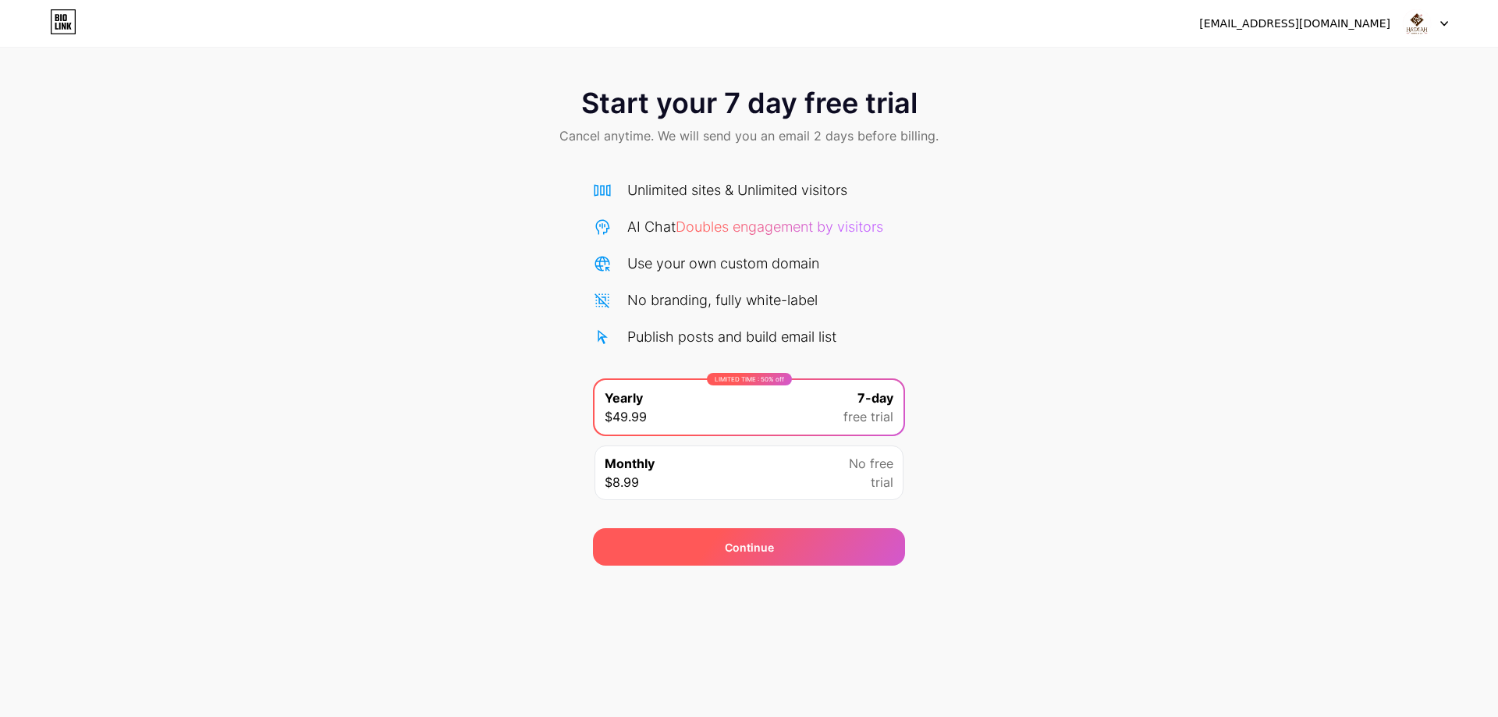
click at [869, 554] on div "Continue" at bounding box center [749, 546] width 312 height 37
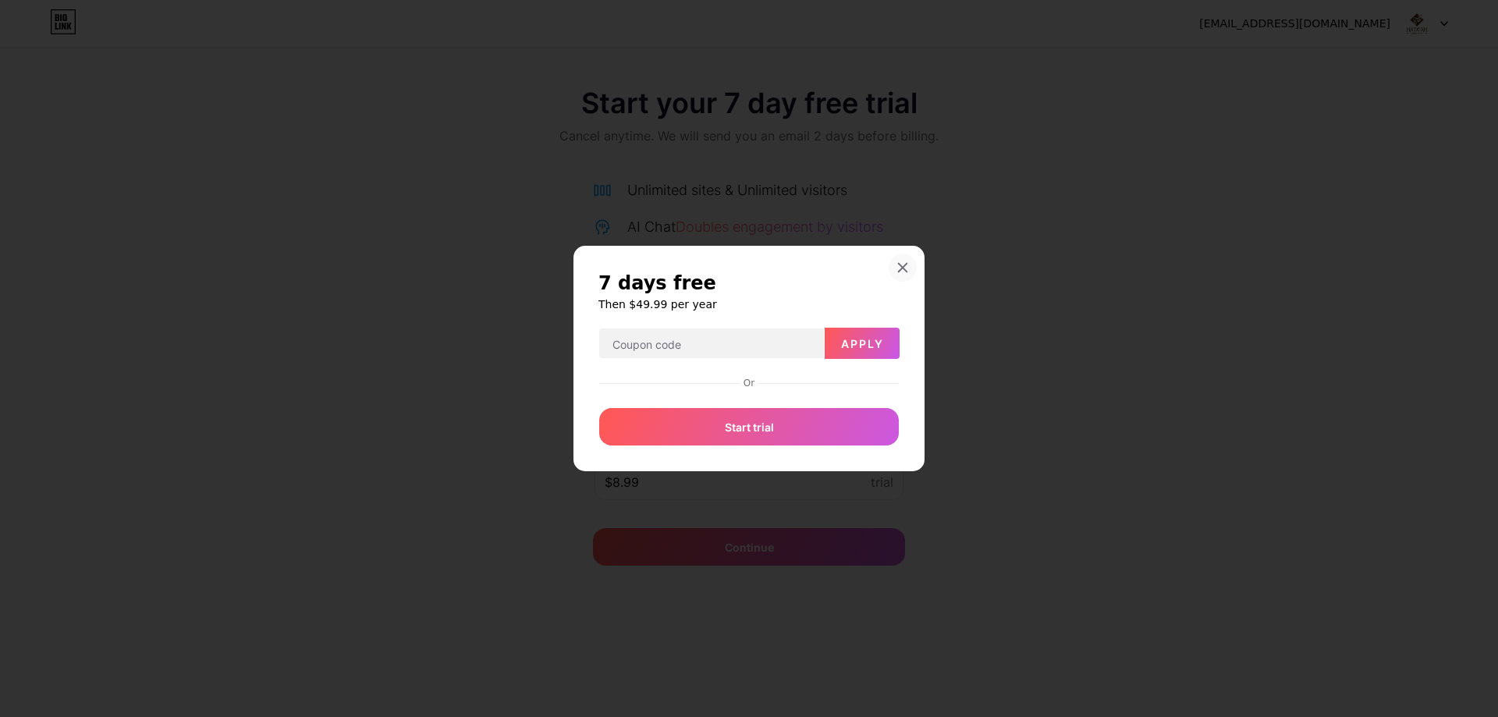
click at [904, 263] on icon at bounding box center [903, 267] width 12 height 12
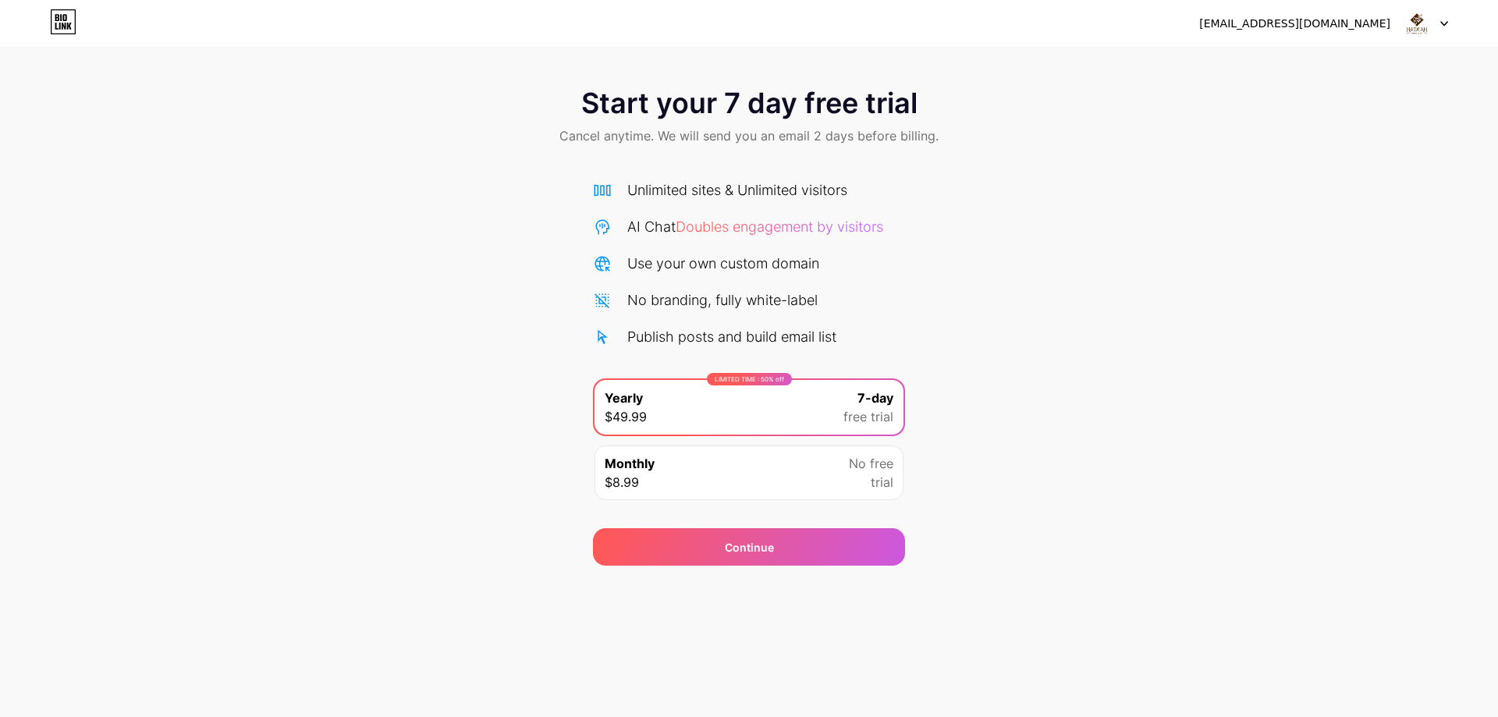
click at [64, 21] on icon at bounding box center [64, 17] width 4 height 7
drag, startPoint x: 1001, startPoint y: 409, endPoint x: 993, endPoint y: 400, distance: 12.1
click at [61, 20] on icon at bounding box center [61, 17] width 2 height 7
click at [1442, 28] on div at bounding box center [1425, 23] width 45 height 28
click at [883, 225] on span "Doubles engagement by visitors" at bounding box center [780, 226] width 208 height 16
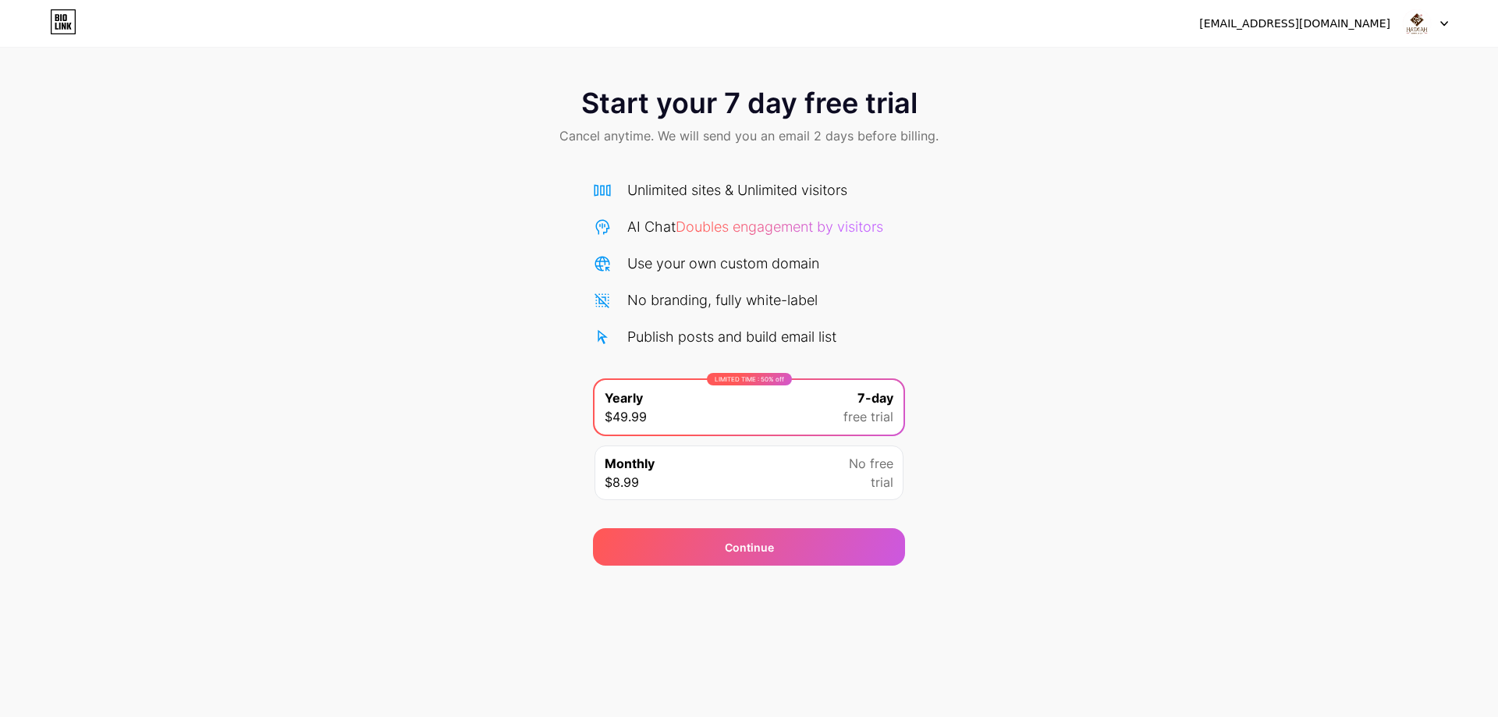
drag, startPoint x: 1104, startPoint y: 336, endPoint x: 1111, endPoint y: 341, distance: 8.9
click at [802, 558] on div "Continue" at bounding box center [749, 546] width 312 height 37
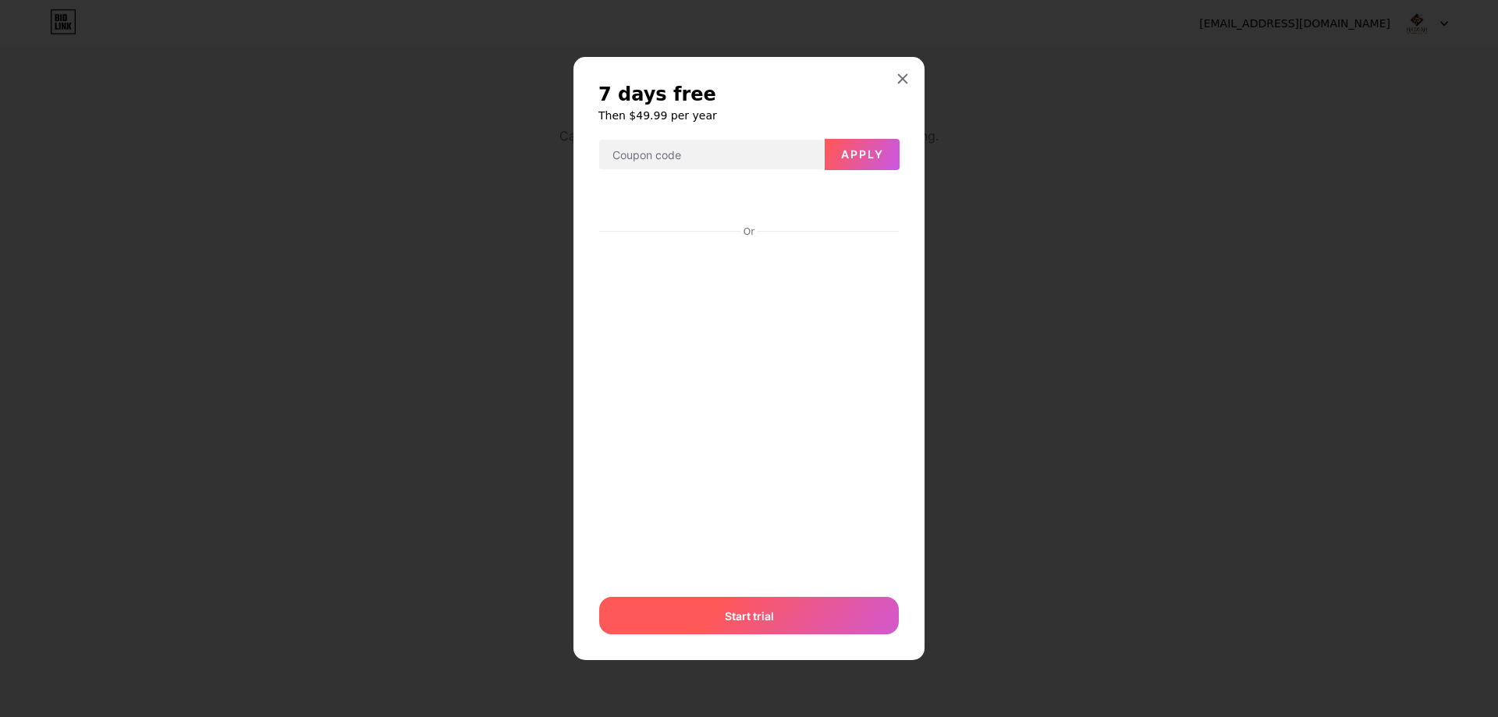
click at [746, 616] on span "Start trial" at bounding box center [749, 616] width 49 height 16
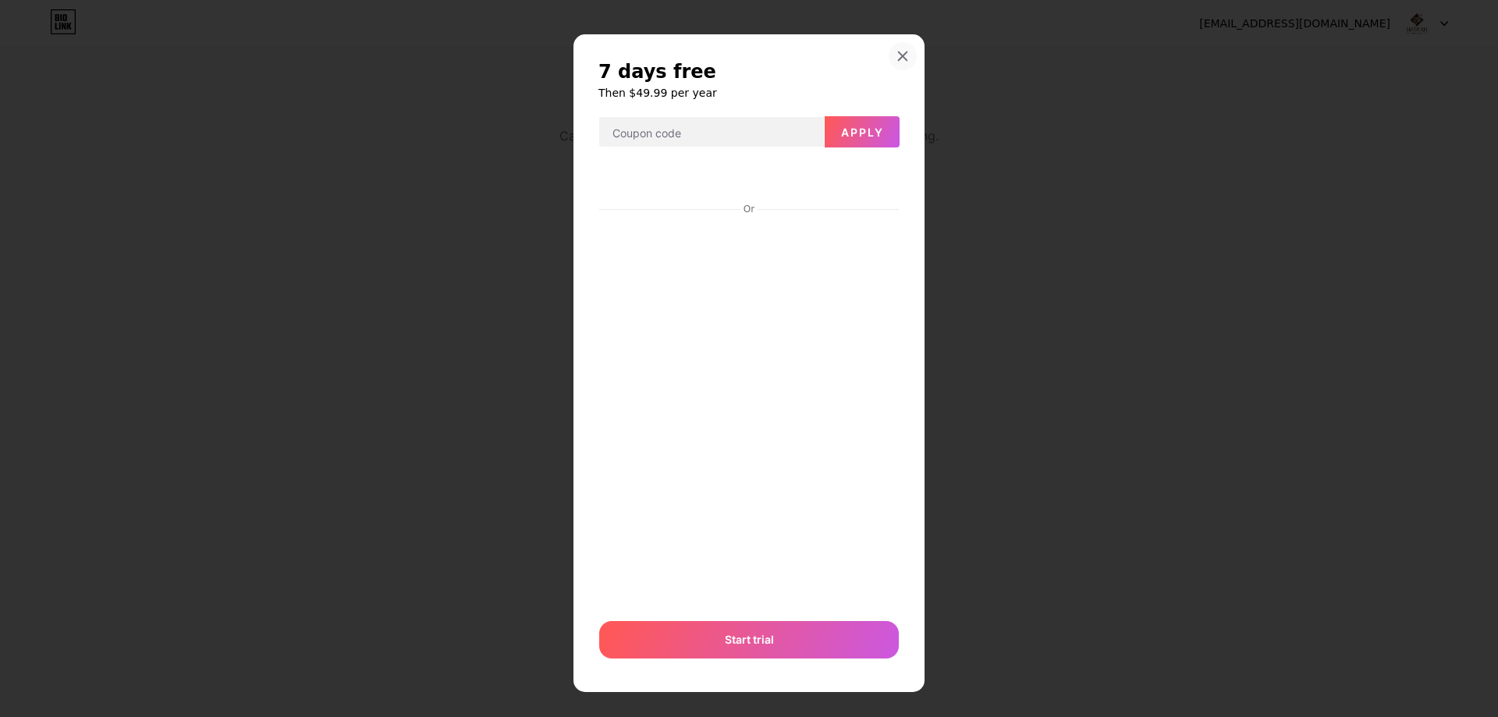
click at [901, 56] on icon at bounding box center [903, 56] width 12 height 12
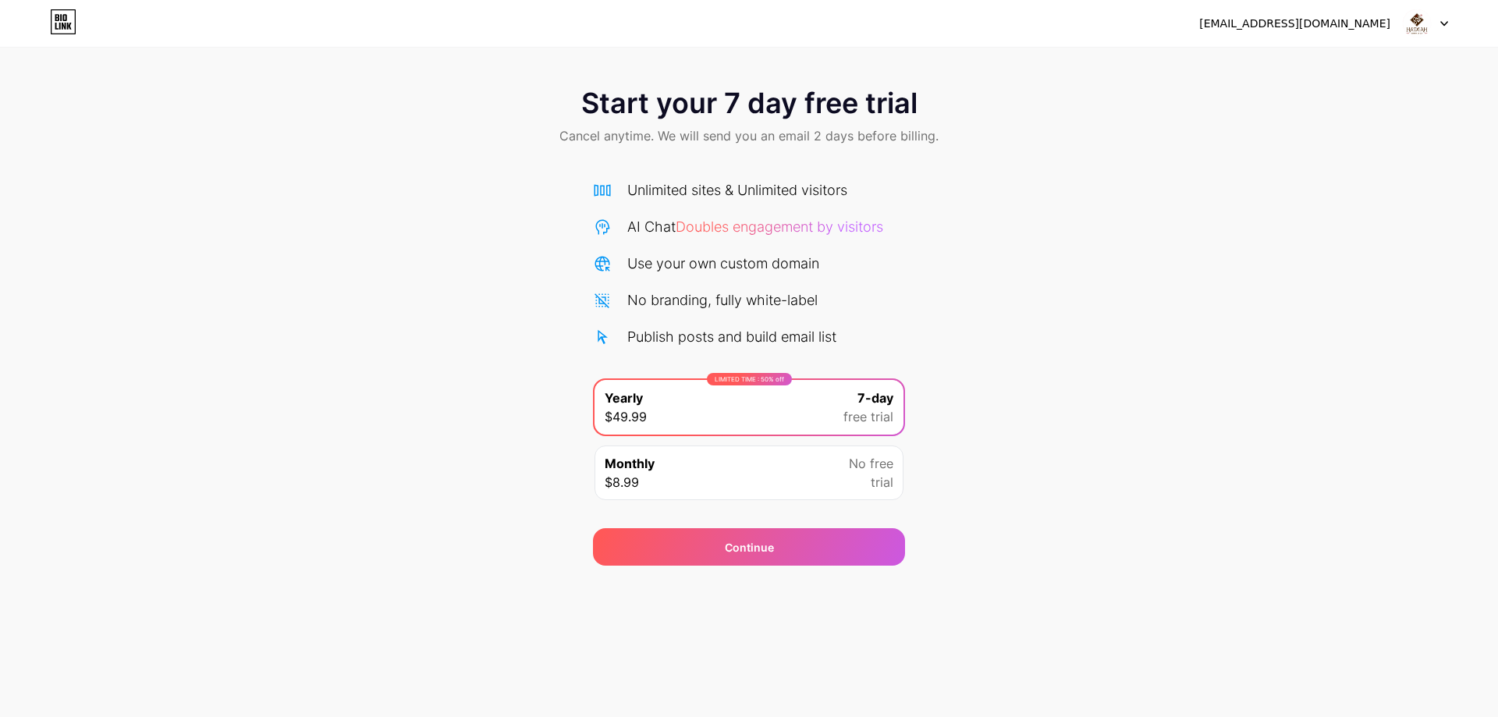
click at [1434, 34] on div at bounding box center [1425, 23] width 45 height 28
click at [1311, 66] on li "Logout" at bounding box center [1351, 64] width 194 height 42
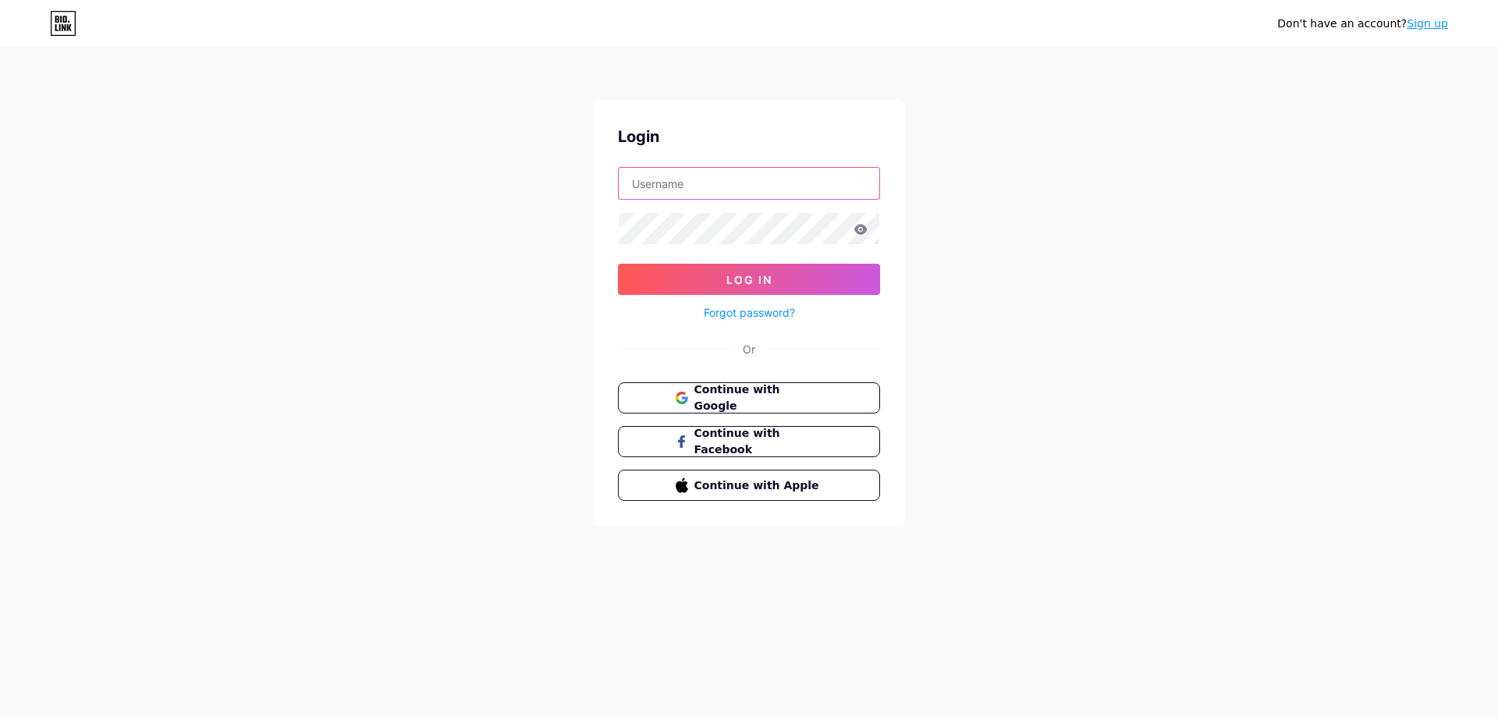
type input "[EMAIL_ADDRESS][DOMAIN_NAME]"
click at [752, 283] on span "Log In" at bounding box center [749, 279] width 46 height 13
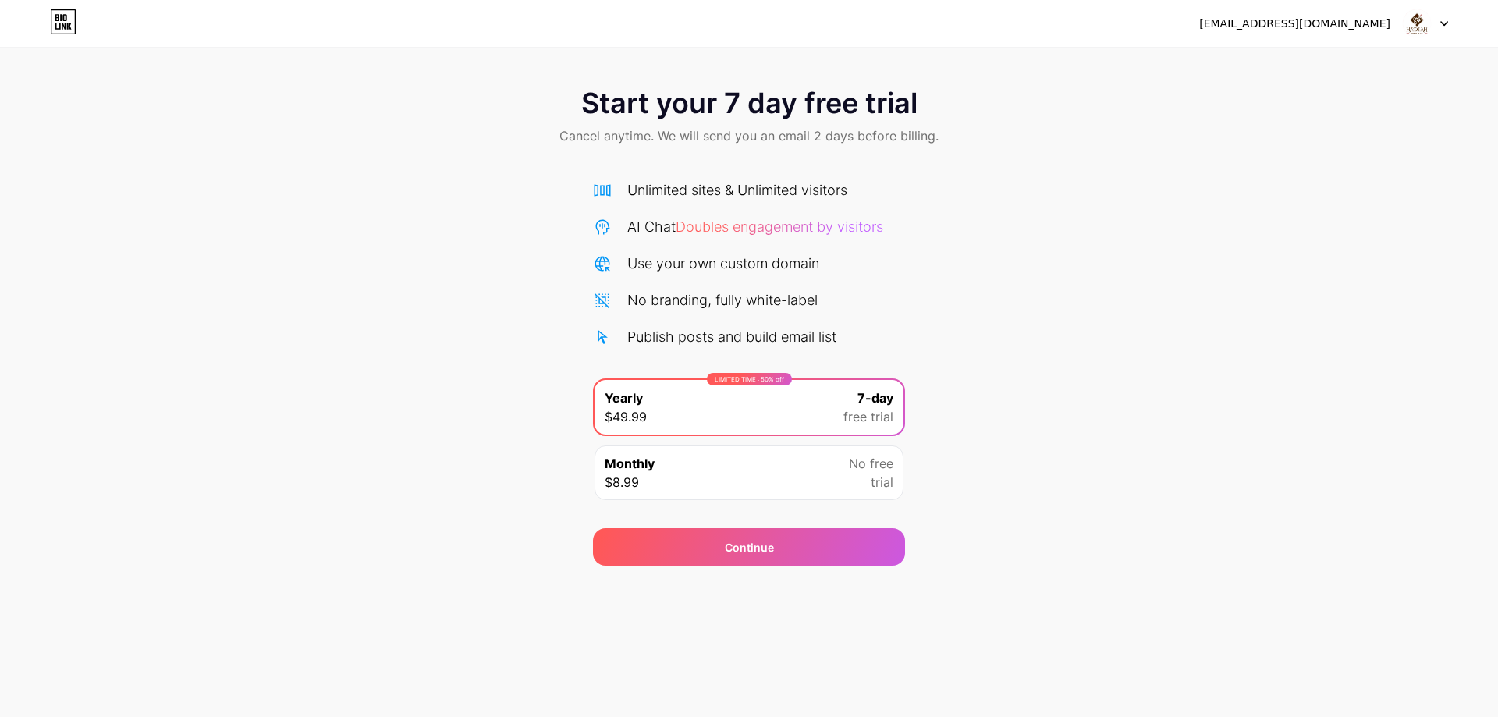
click at [789, 140] on span "Cancel anytime. We will send you an email 2 days before billing." at bounding box center [749, 135] width 379 height 19
click at [1441, 26] on icon at bounding box center [1445, 23] width 8 height 5
click at [790, 571] on div "[EMAIL_ADDRESS][DOMAIN_NAME] Logout Link Copied Start your 7 day free trial Can…" at bounding box center [749, 358] width 1498 height 717
click at [792, 560] on div "Continue" at bounding box center [749, 546] width 312 height 37
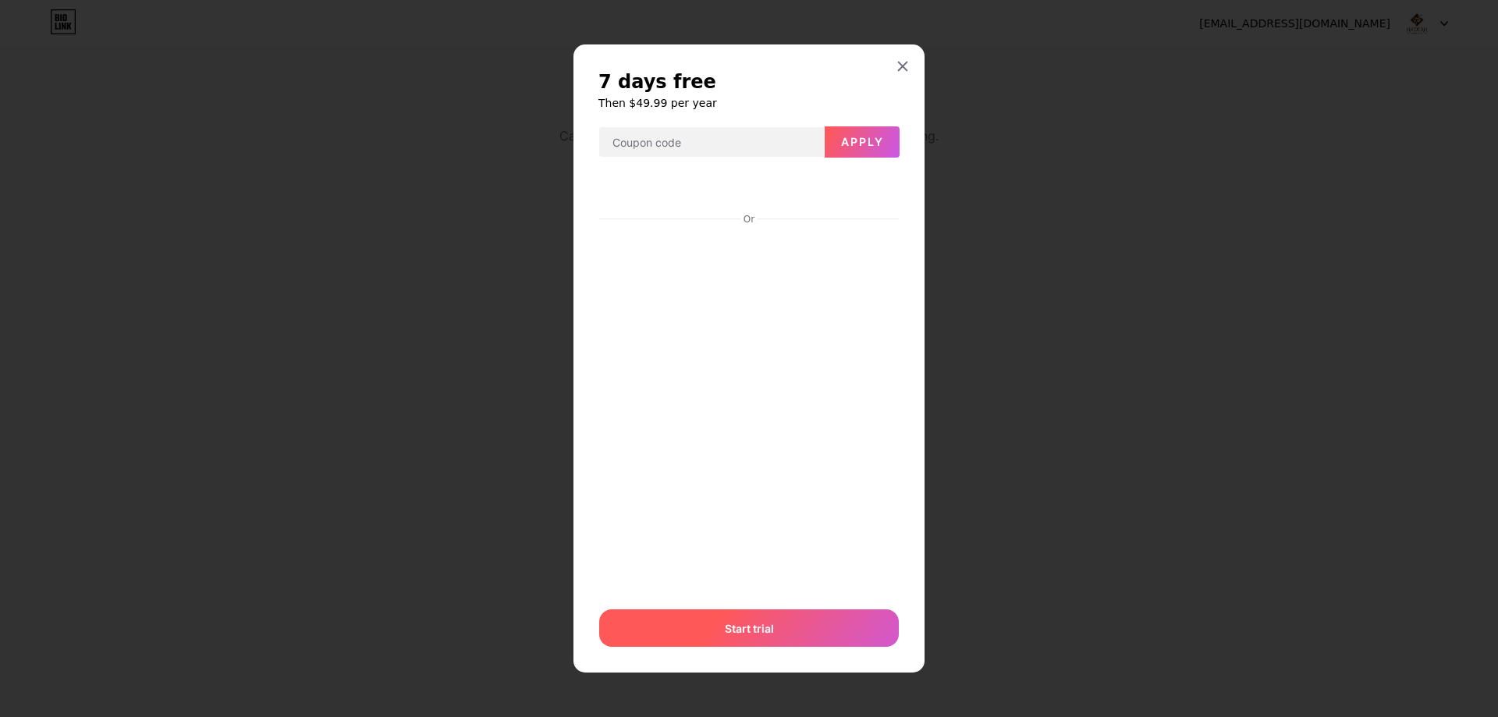
click at [812, 620] on div "Start trial" at bounding box center [749, 627] width 300 height 37
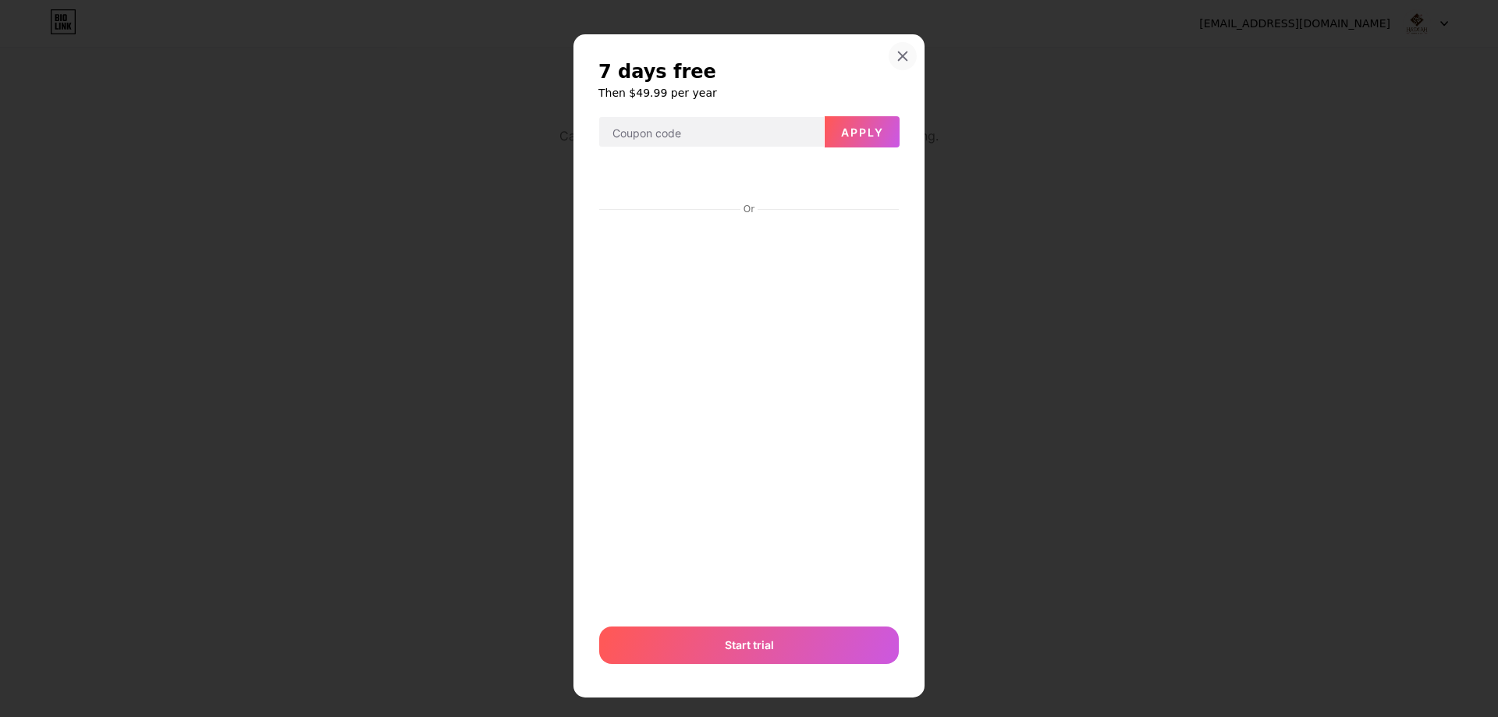
click at [901, 59] on icon at bounding box center [903, 56] width 12 height 12
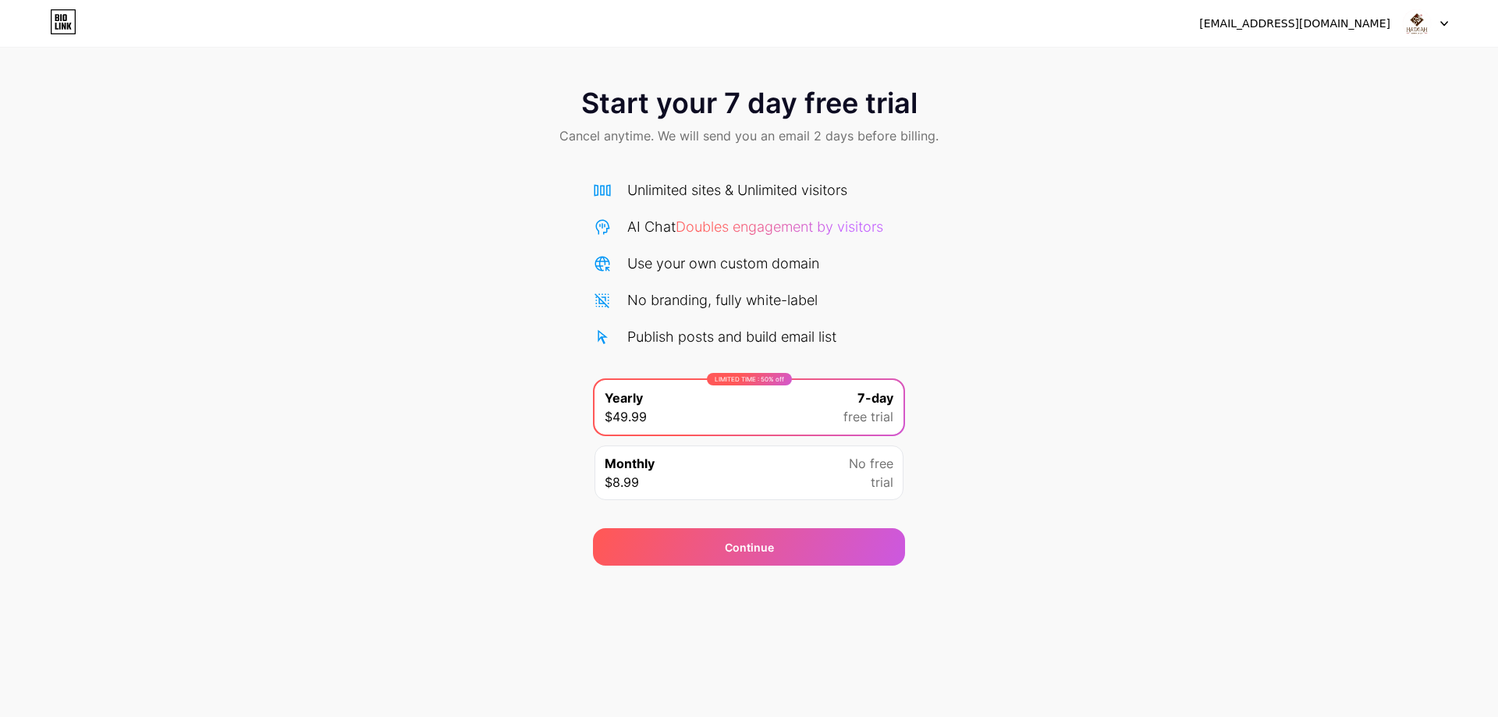
click at [64, 20] on icon at bounding box center [64, 17] width 4 height 7
